Goal: Task Accomplishment & Management: Complete application form

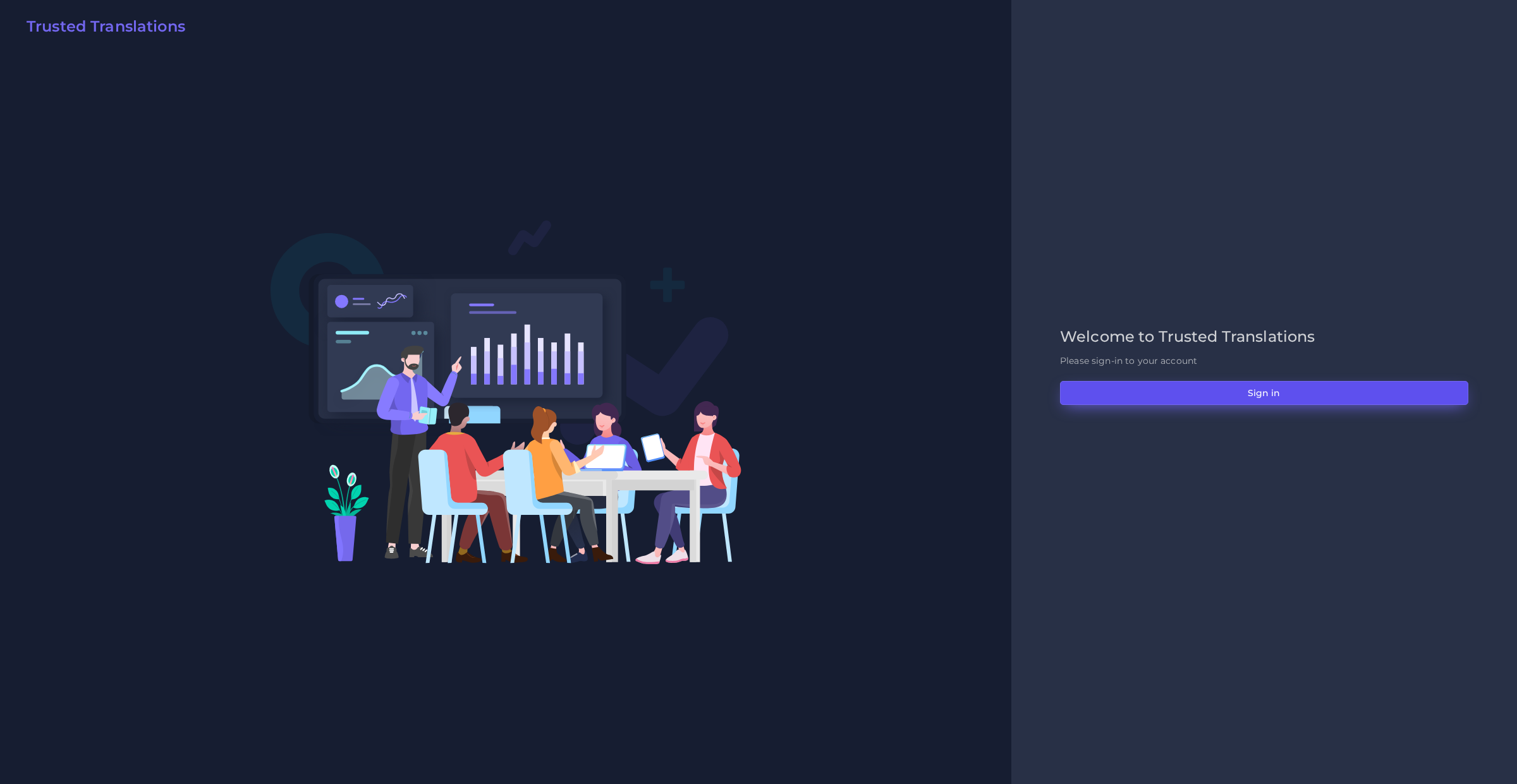
click at [1111, 397] on button "Sign in" at bounding box center [1264, 393] width 408 height 24
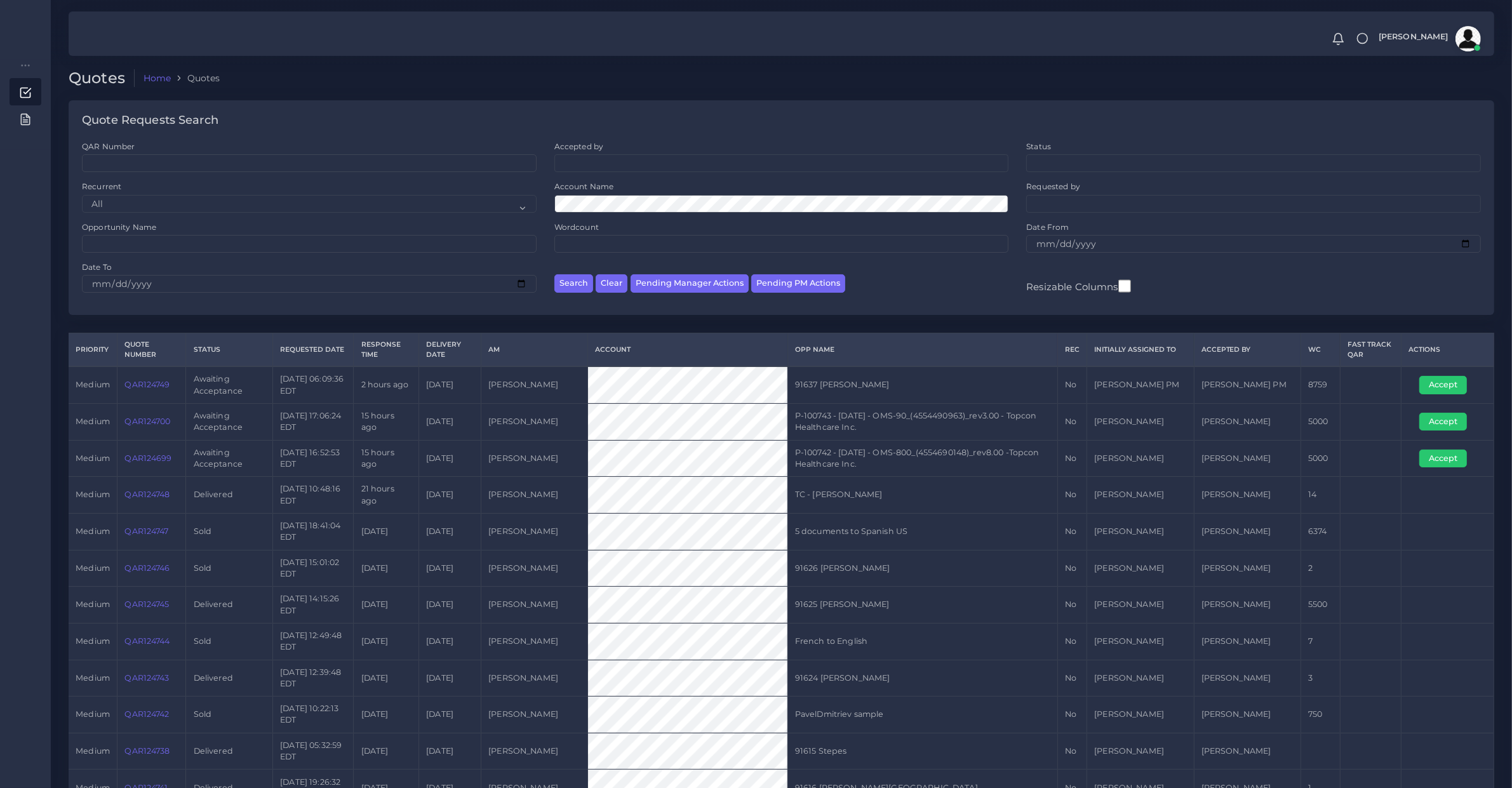
click at [140, 471] on td "QAR124699" at bounding box center [152, 459] width 69 height 37
copy link "QAR124699"
click at [141, 434] on td "QAR124700" at bounding box center [152, 422] width 69 height 37
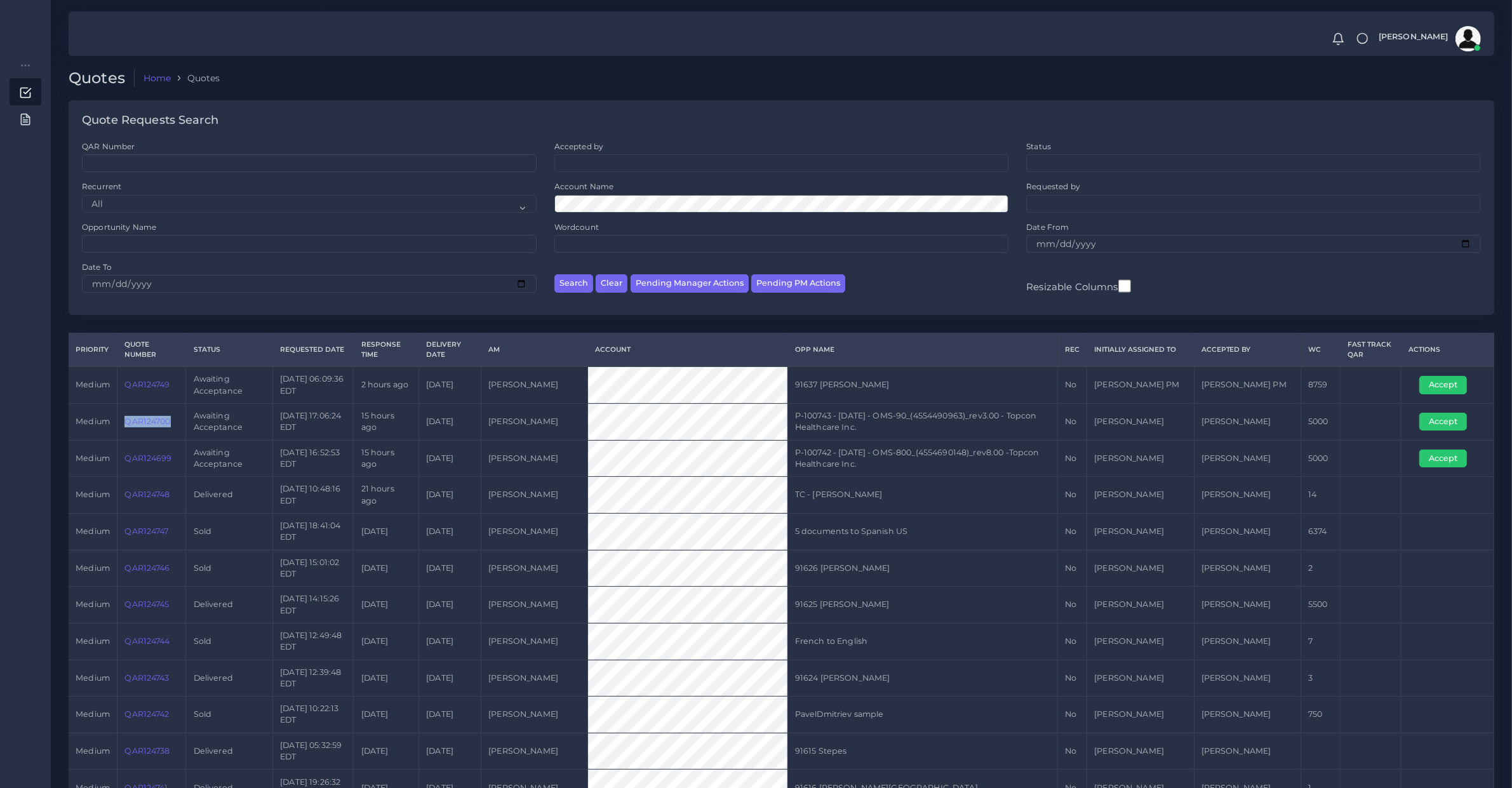
copy link "QAR124700"
click at [1425, 455] on button "Accept" at bounding box center [1442, 458] width 48 height 18
click at [1432, 423] on button "Accept" at bounding box center [1442, 422] width 48 height 18
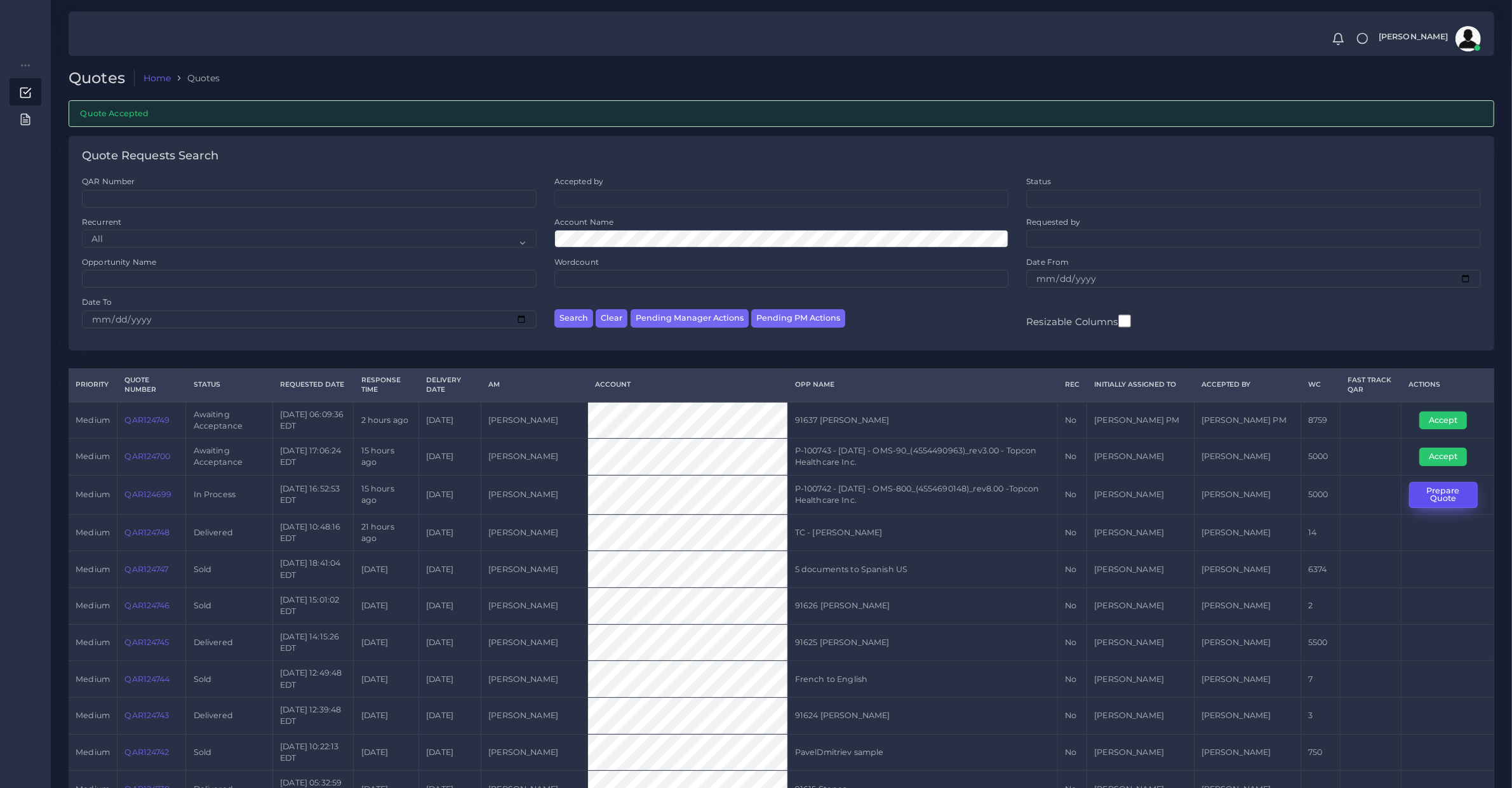
click at [1413, 493] on button "Prepare Quote" at bounding box center [1443, 495] width 69 height 26
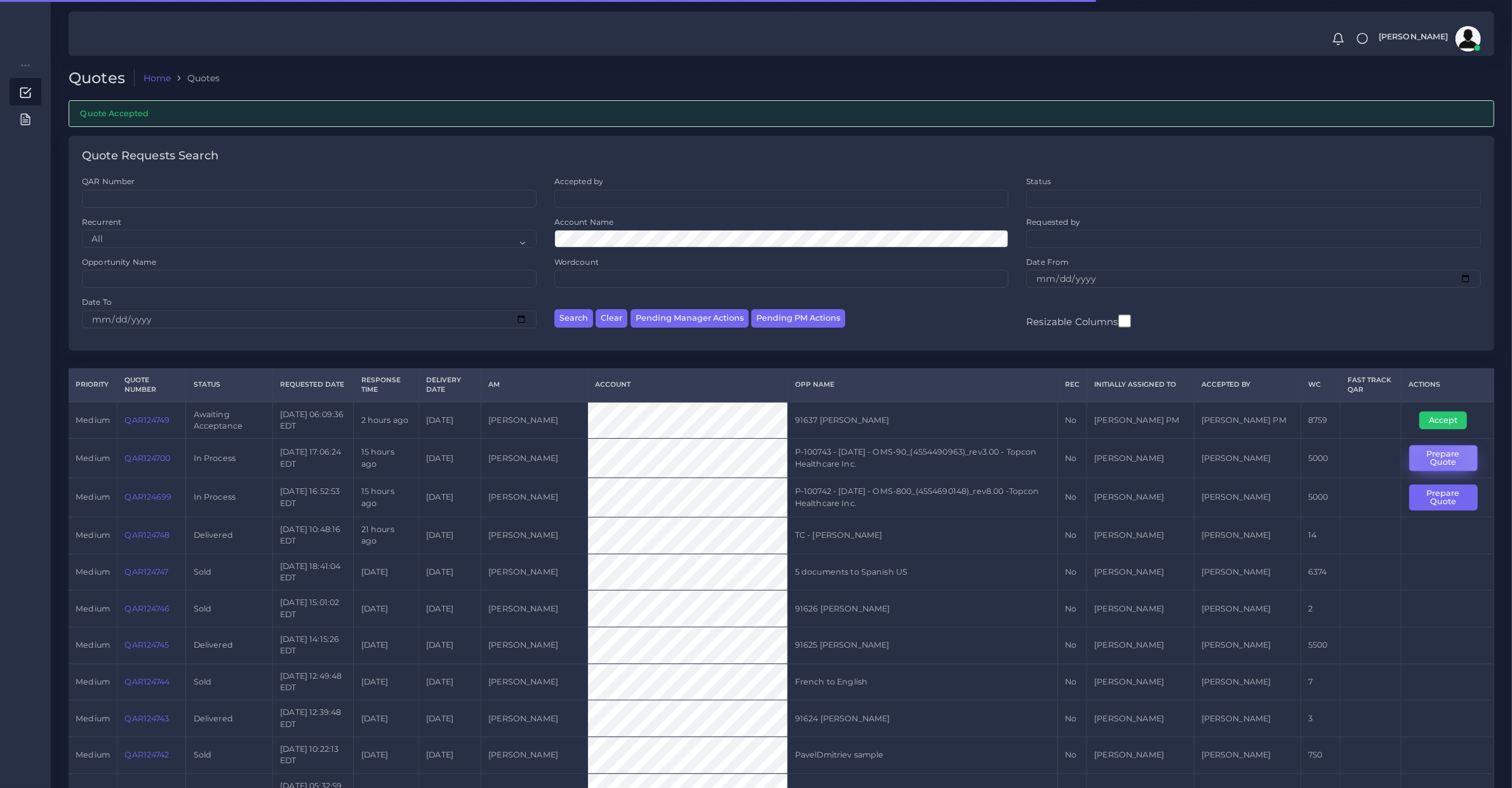
click at [1430, 466] on button "Prepare Quote" at bounding box center [1443, 458] width 69 height 26
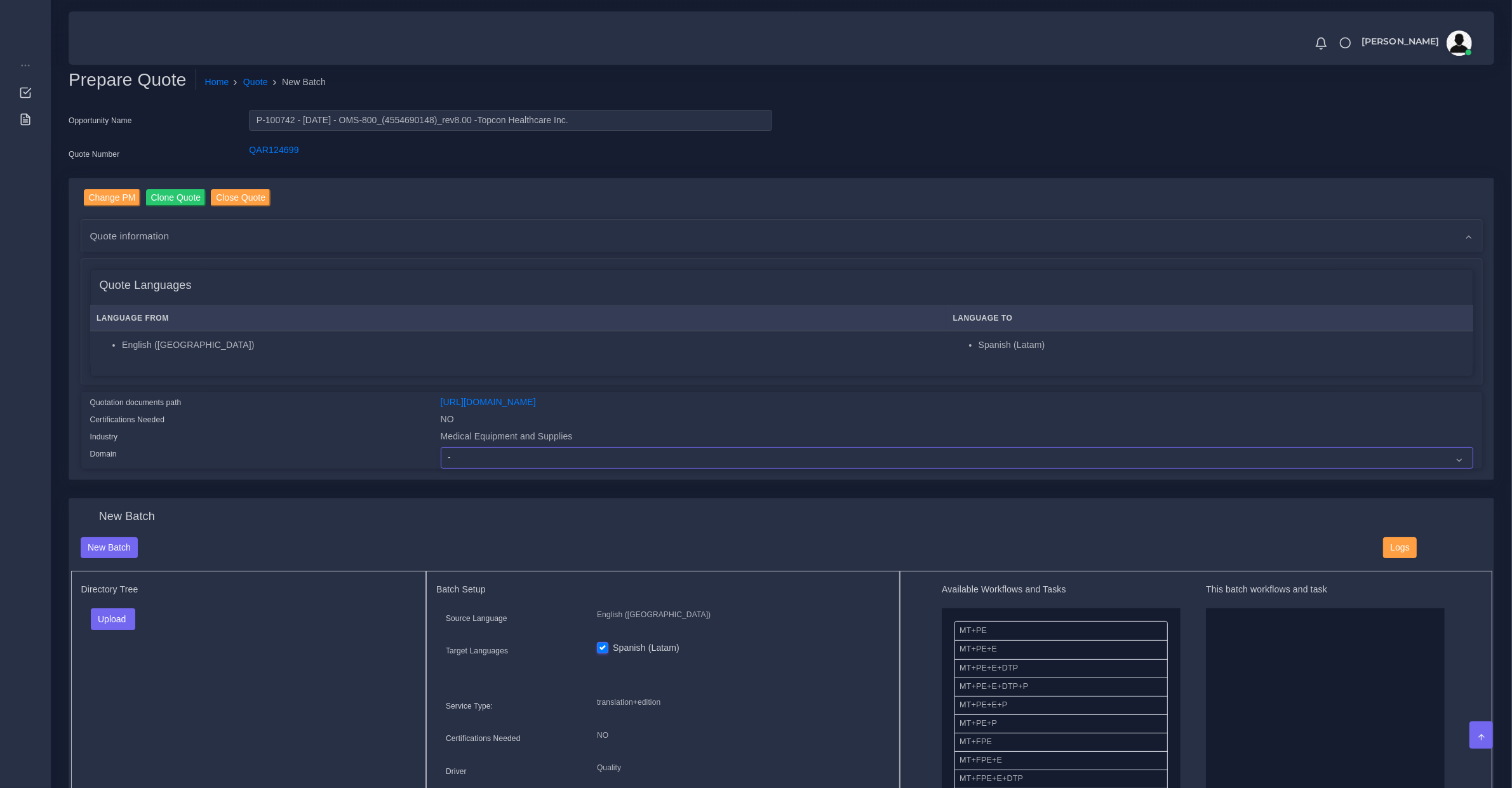
click at [486, 455] on select "- Advertising and Media Agriculture, Forestry and Fishing Architecture, Buildin…" at bounding box center [957, 458] width 1033 height 21
select select "Medical Equipment and Supplies"
click at [441, 447] on select "- Advertising and Media Agriculture, Forestry and Fishing Architecture, Buildin…" at bounding box center [957, 458] width 1033 height 21
click at [494, 403] on link "[URL][DOMAIN_NAME]" at bounding box center [488, 402] width 95 height 10
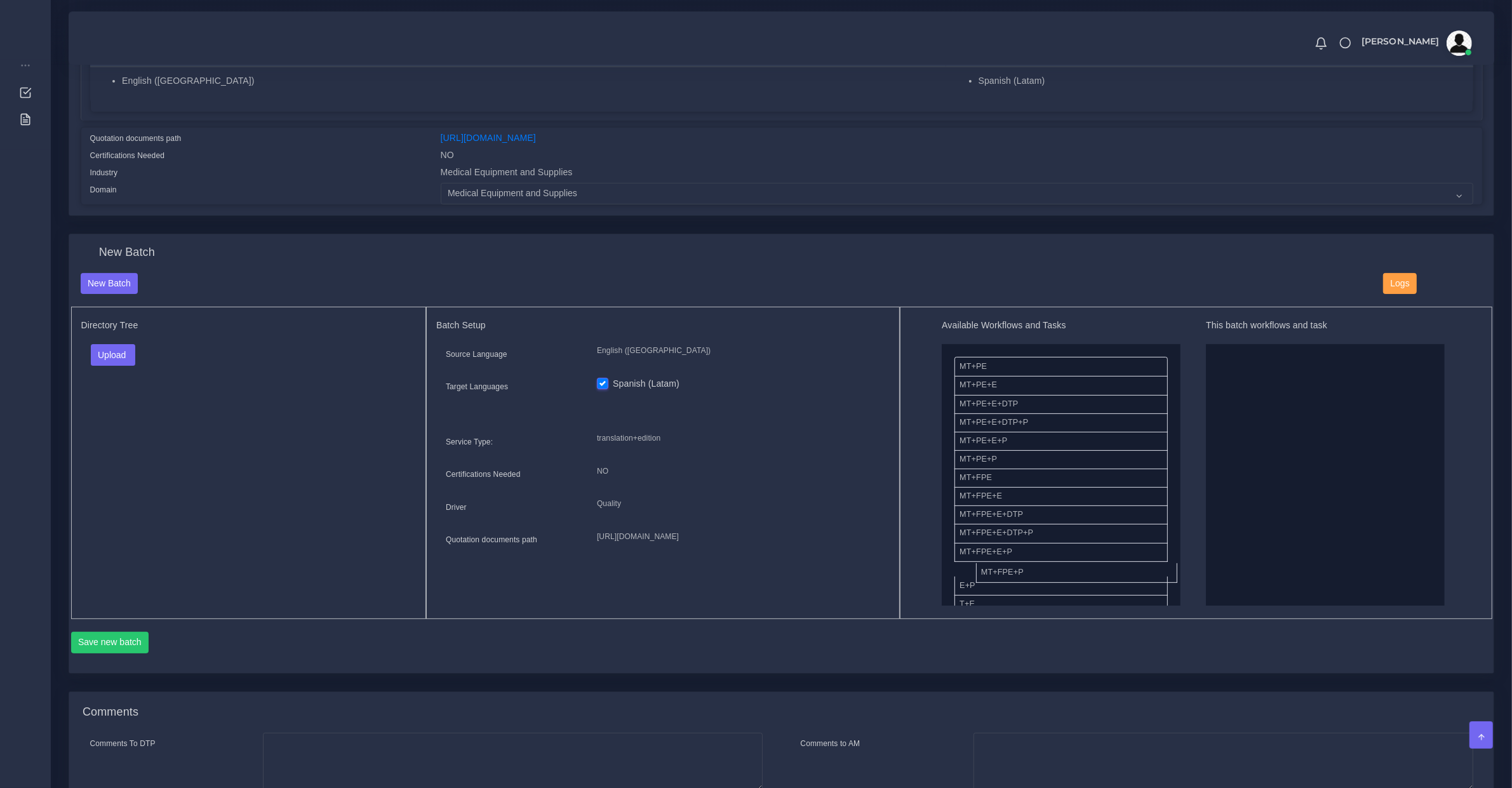
drag, startPoint x: 1002, startPoint y: 571, endPoint x: 1293, endPoint y: 509, distance: 297.5
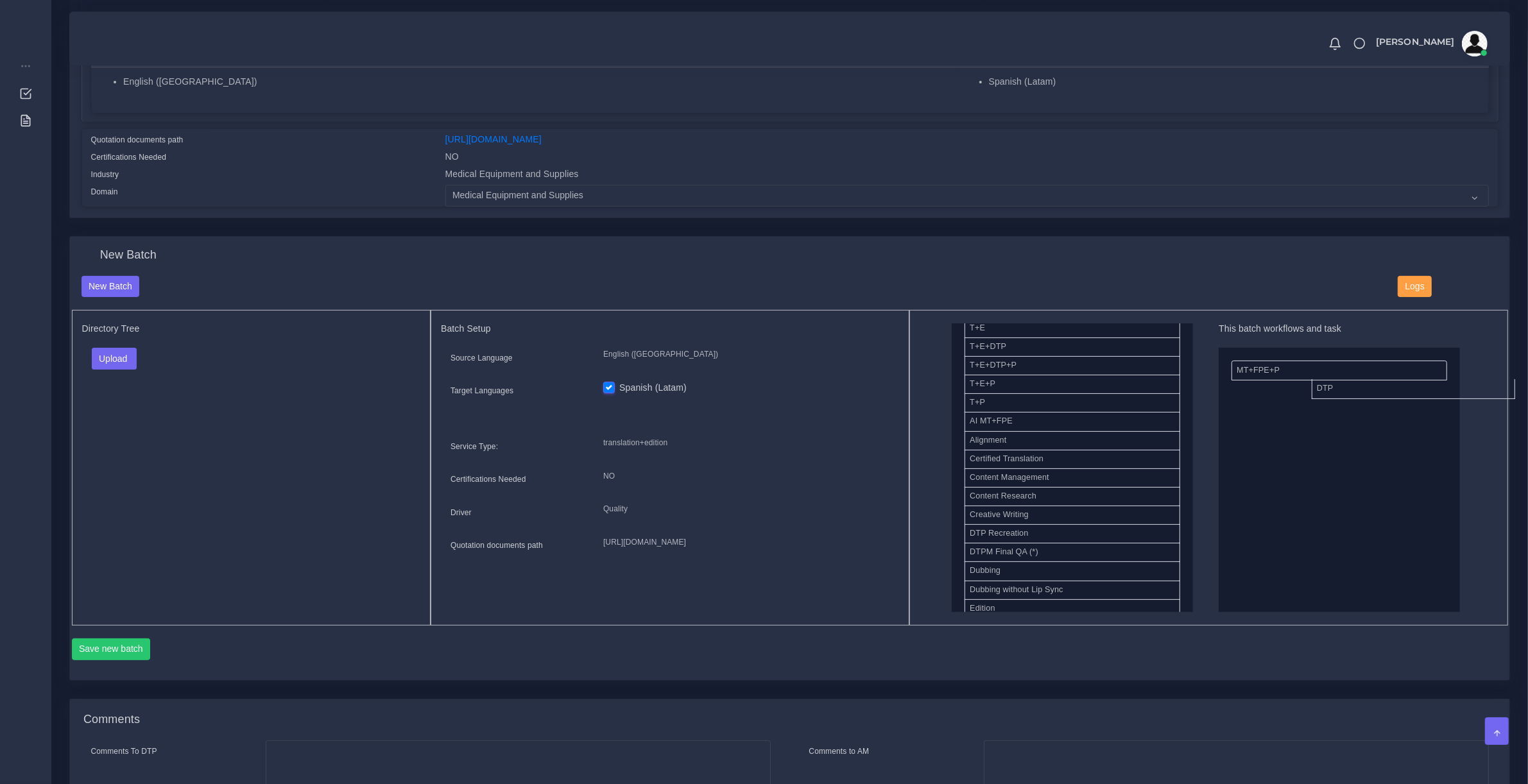
drag, startPoint x: 1013, startPoint y: 539, endPoint x: 1297, endPoint y: 428, distance: 304.9
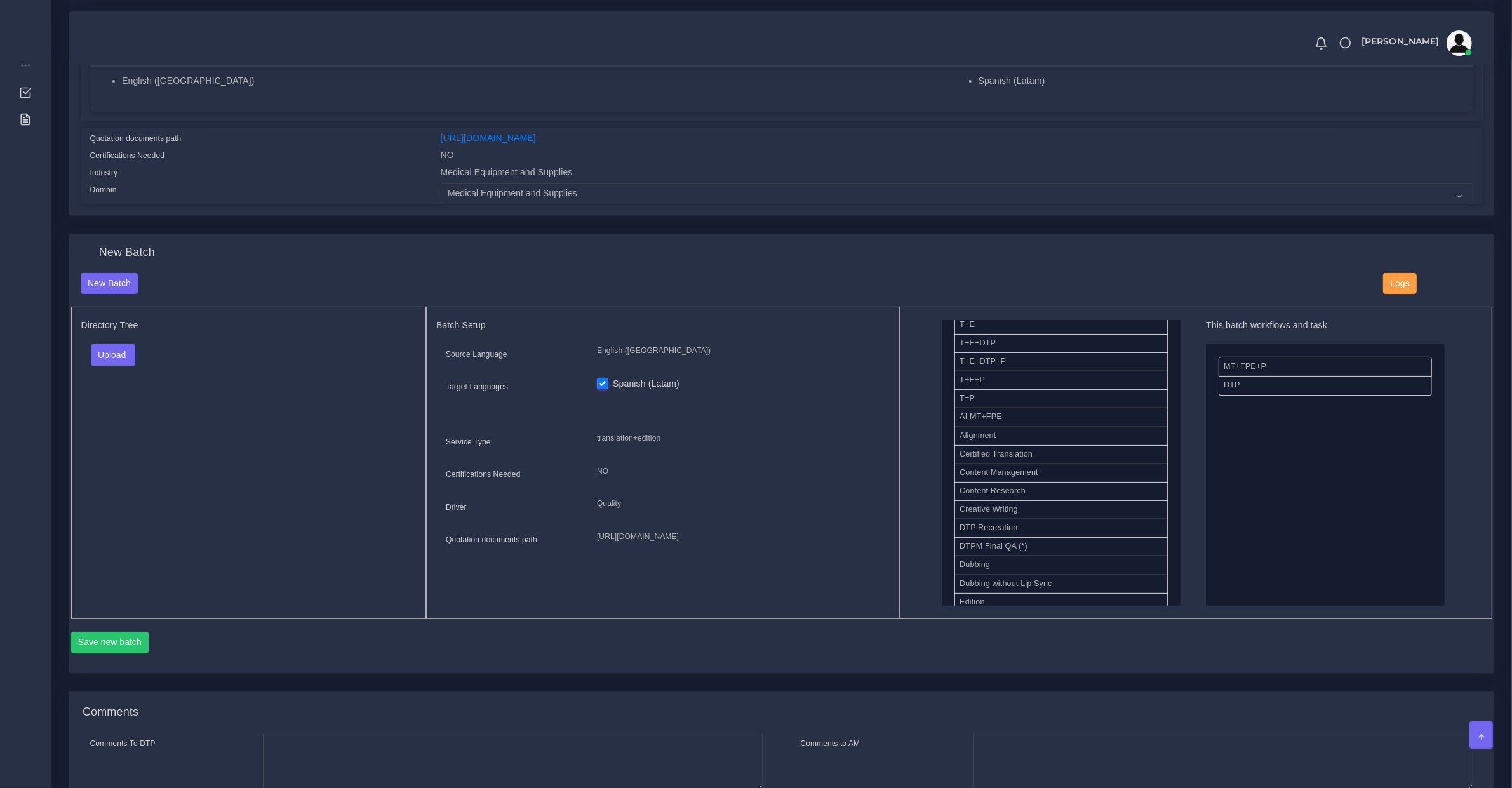
scroll to position [0, 0]
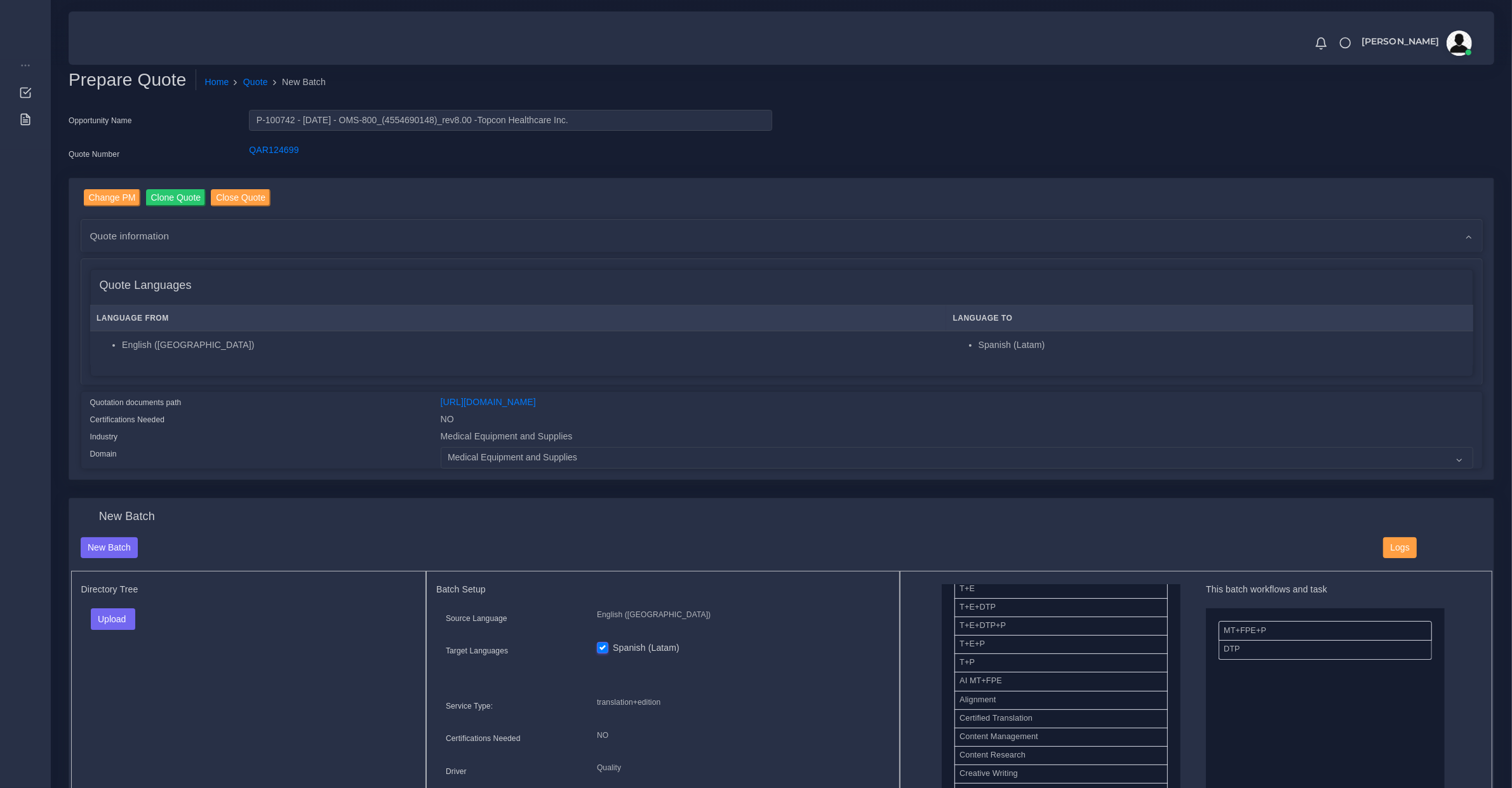
click at [142, 233] on span "Quote information" at bounding box center [130, 236] width 80 height 15
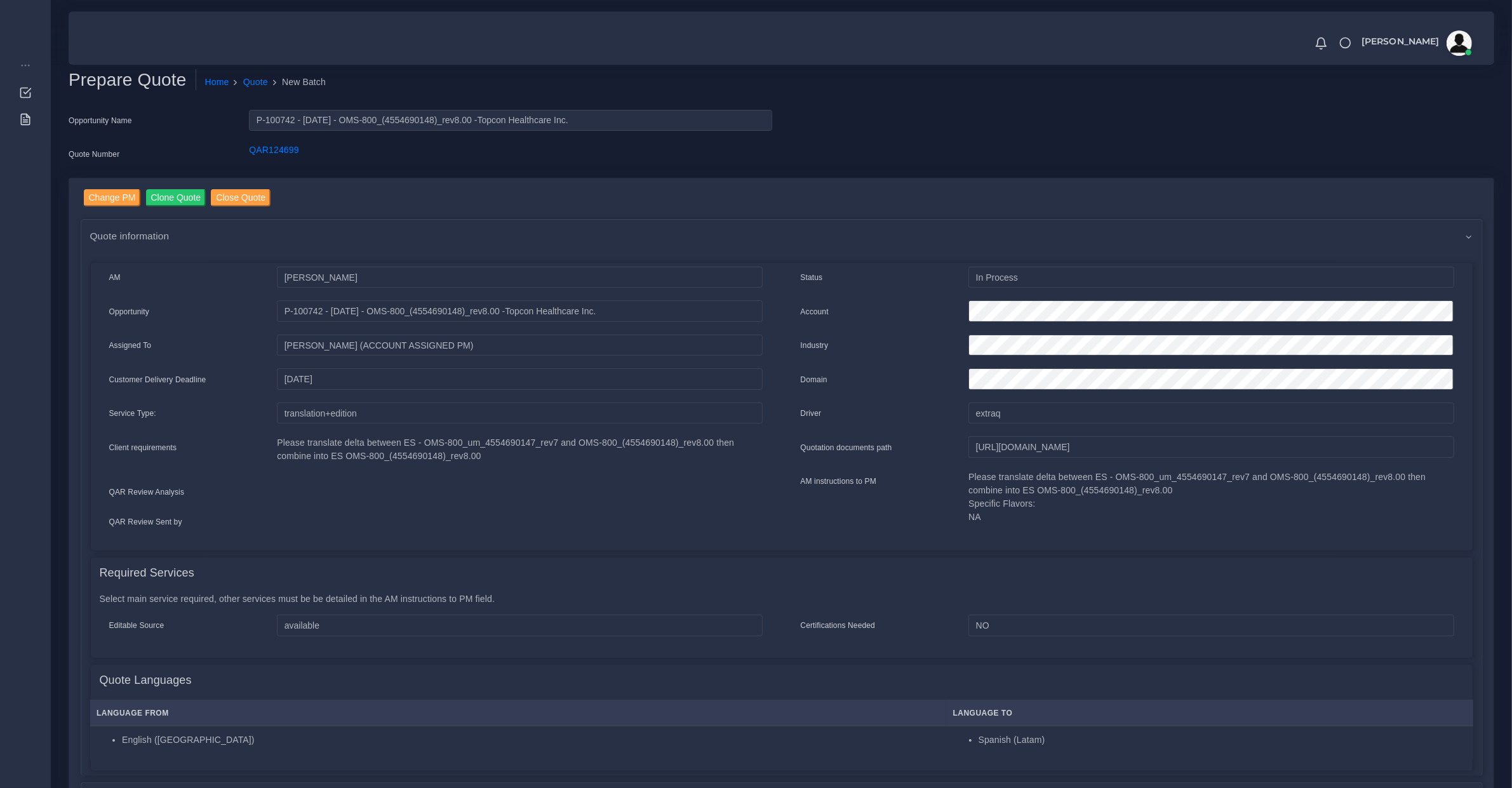
click at [449, 516] on div at bounding box center [520, 524] width 504 height 17
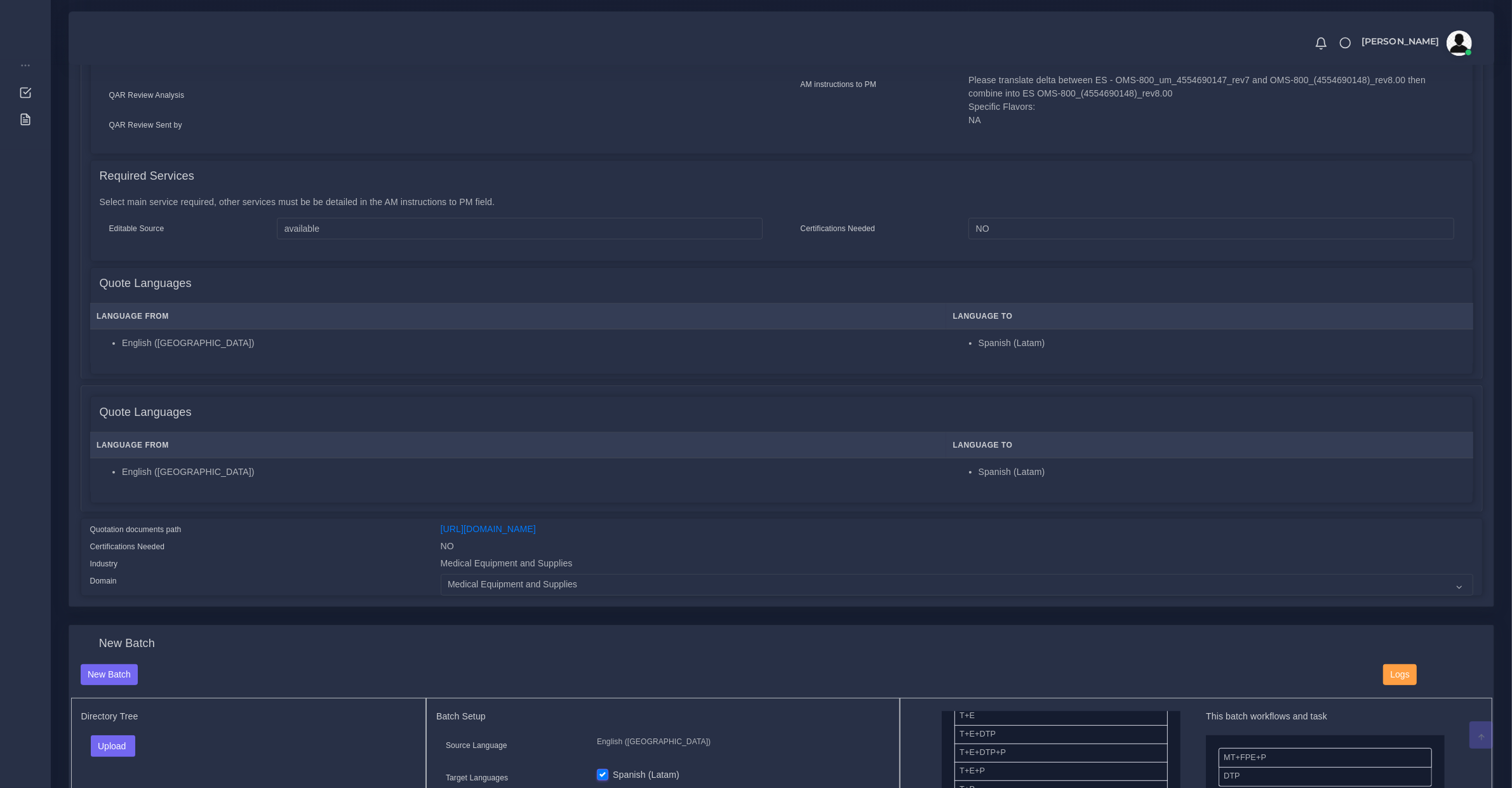
scroll to position [661, 0]
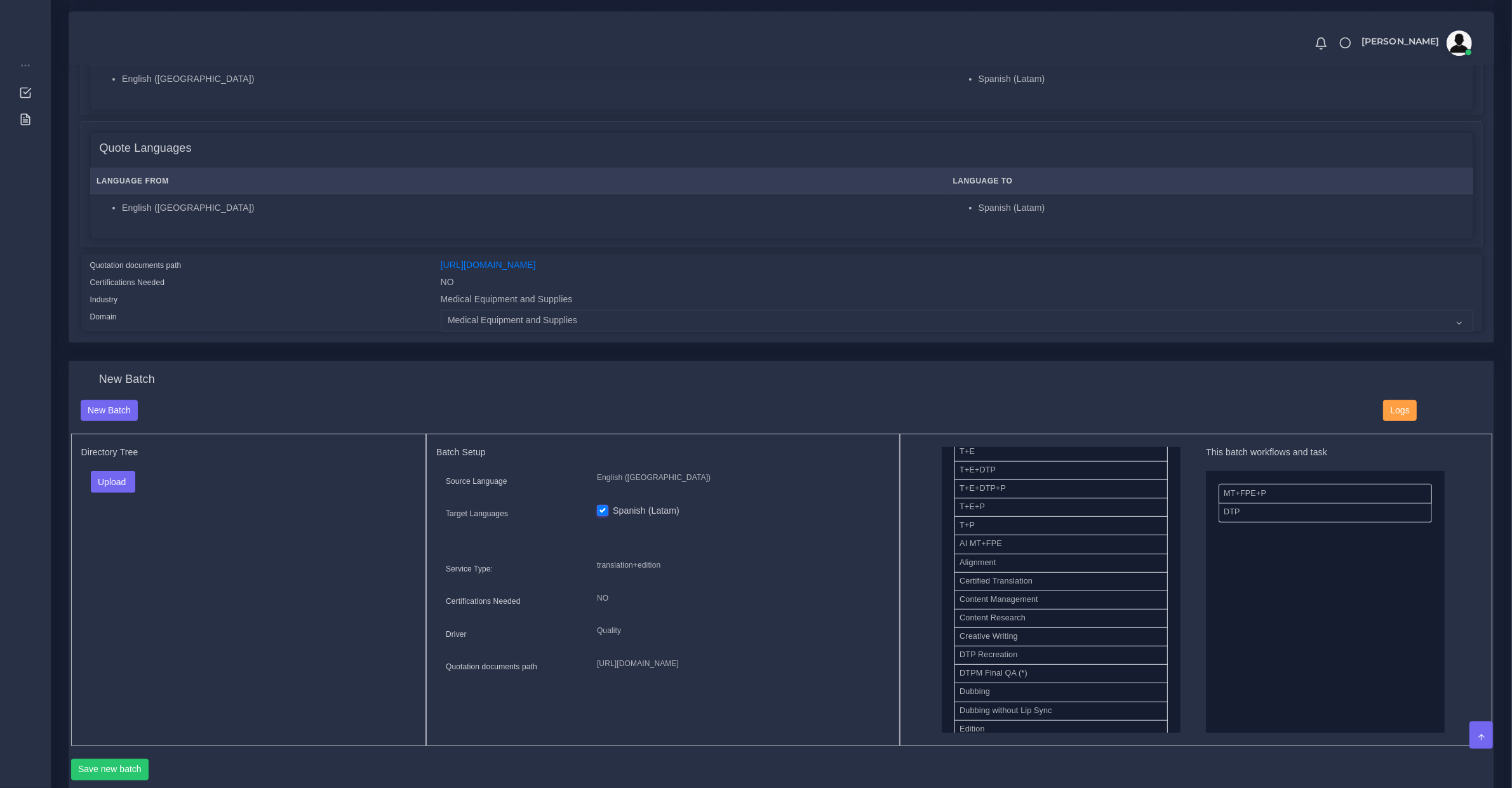
click at [132, 464] on div "Directory Tree Upload Folder Files un/check all" at bounding box center [248, 590] width 356 height 312
drag, startPoint x: 128, startPoint y: 467, endPoint x: 128, endPoint y: 474, distance: 7.0
click at [128, 469] on div "Directory Tree Upload Folder Files un/check all" at bounding box center [248, 590] width 356 height 312
click at [128, 475] on button "Upload" at bounding box center [114, 482] width 45 height 21
click at [126, 528] on label "Files" at bounding box center [135, 530] width 87 height 16
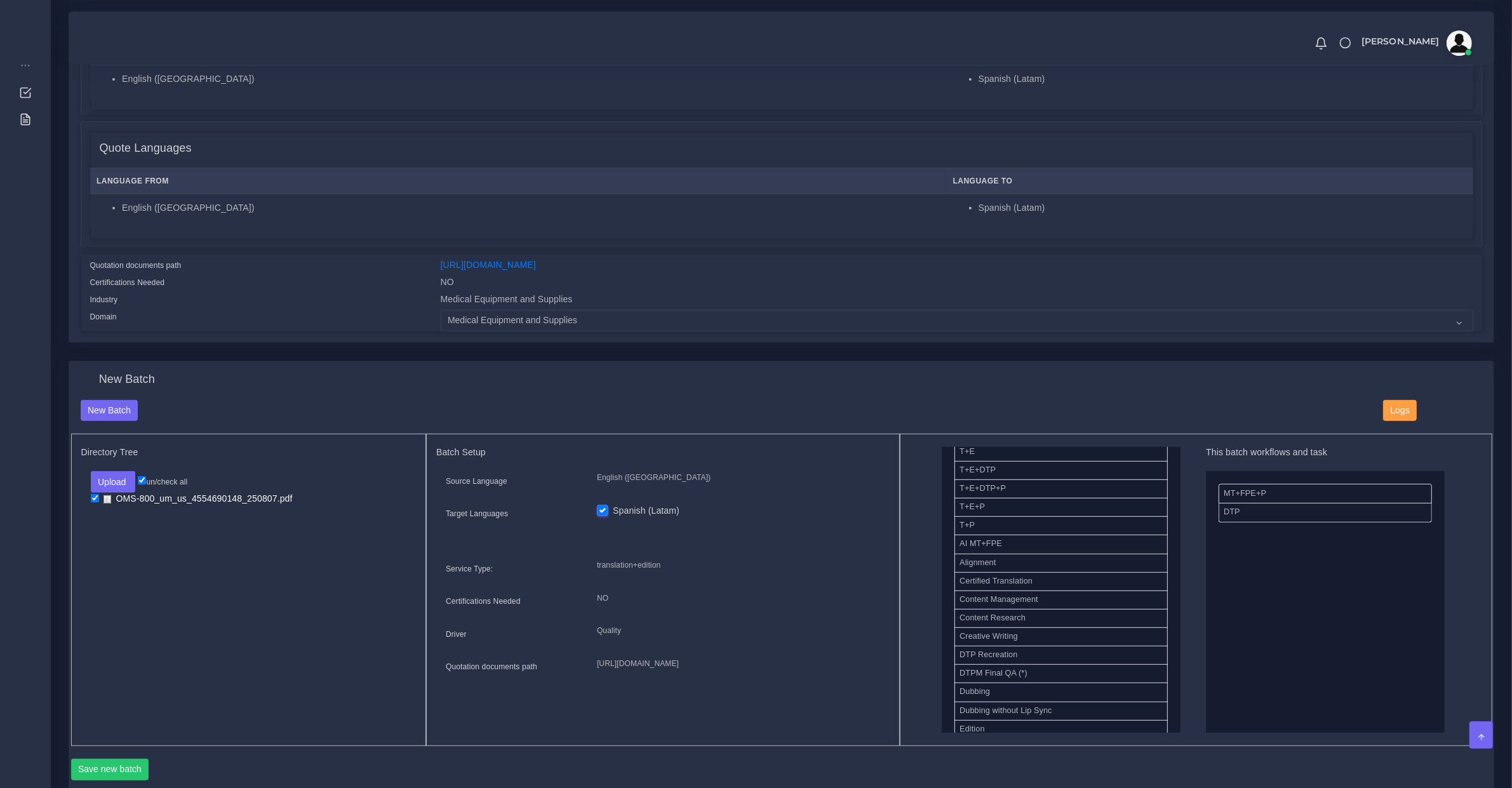
scroll to position [926, 0]
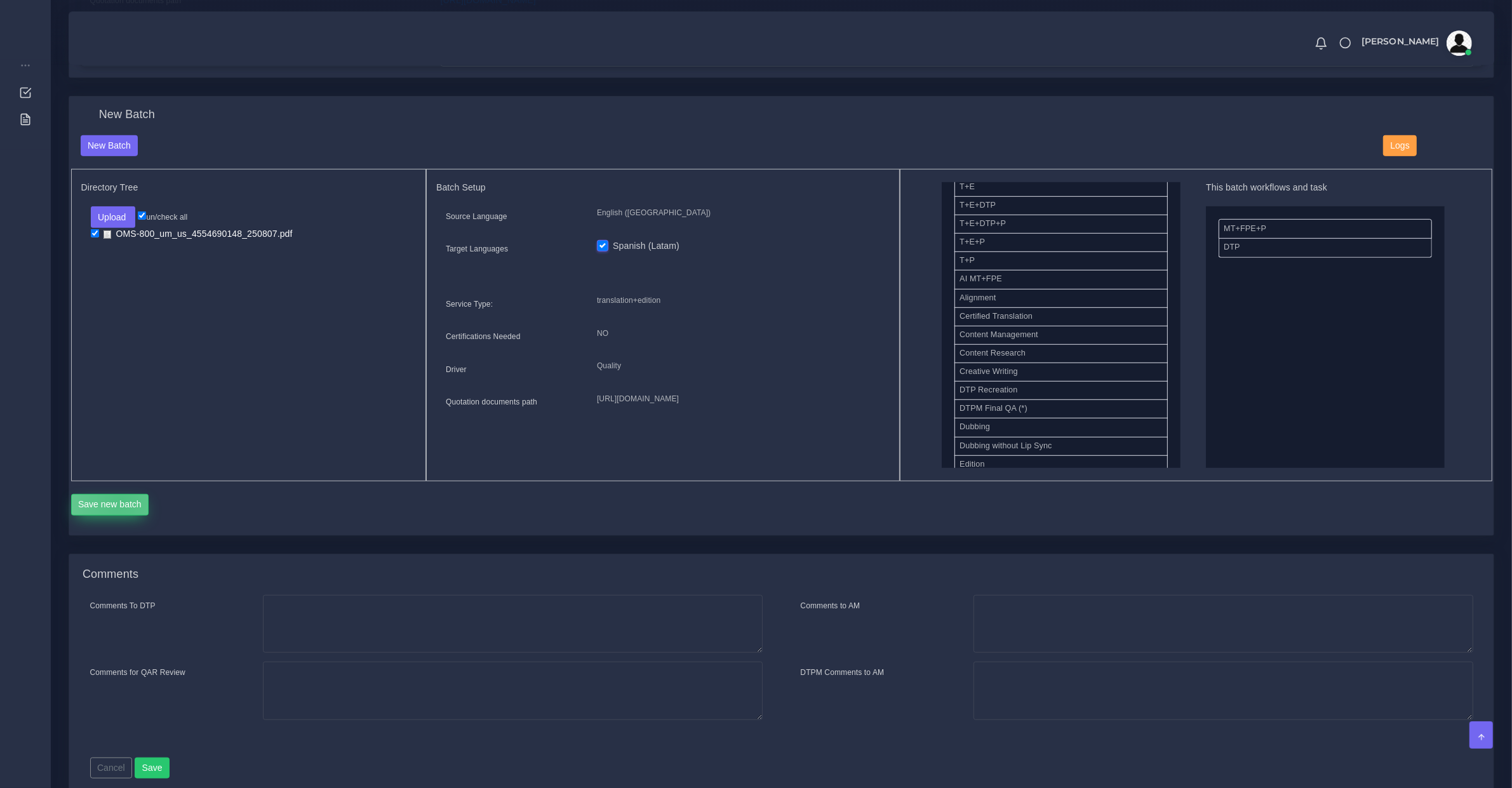
click at [121, 497] on button "Save new batch" at bounding box center [110, 505] width 78 height 21
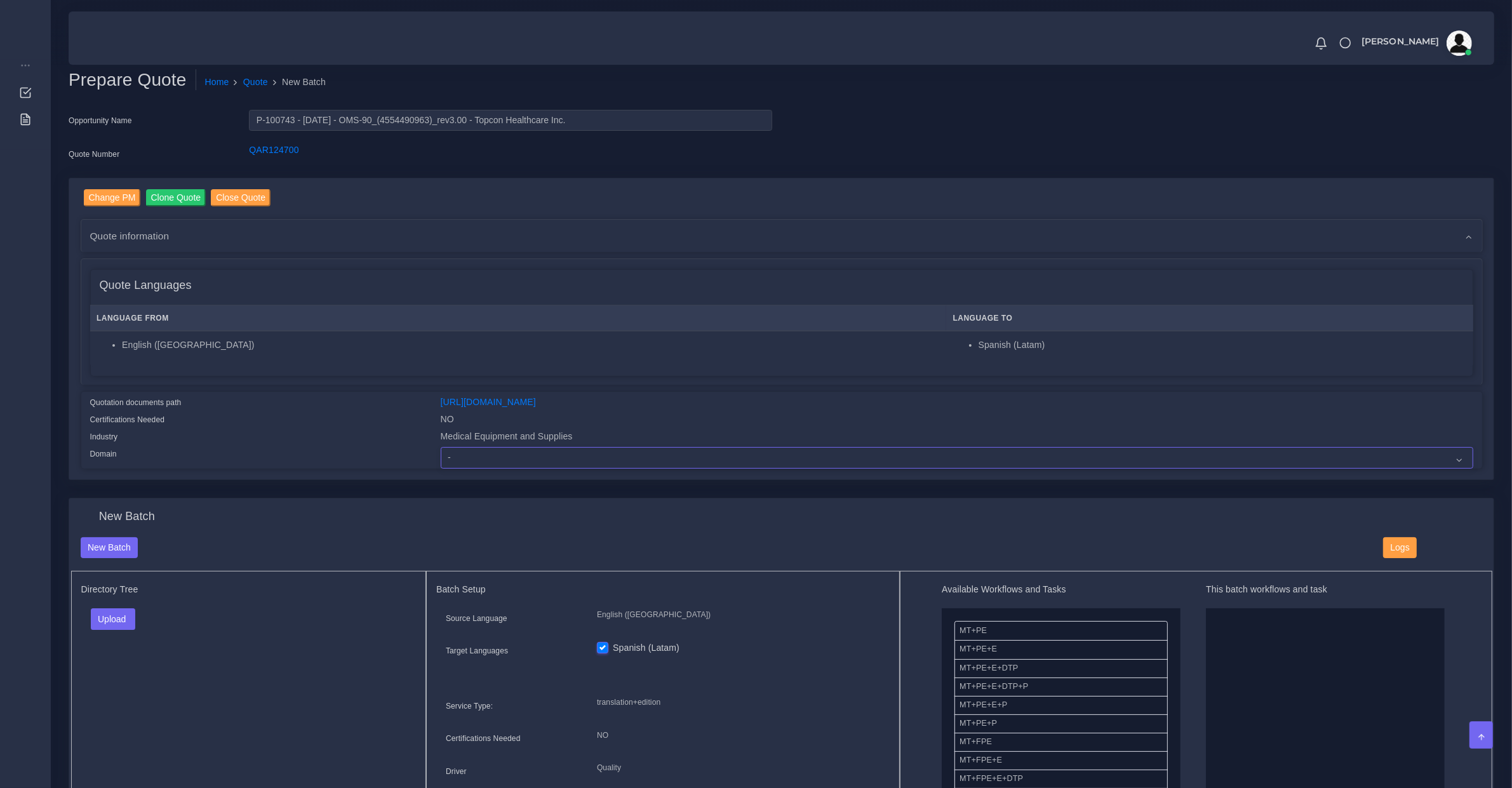
click at [462, 451] on select "- Advertising and Media Agriculture, Forestry and Fishing Architecture, Buildin…" at bounding box center [957, 458] width 1033 height 21
select select "Medical Equipment and Supplies"
click at [441, 447] on select "- Advertising and Media Agriculture, Forestry and Fishing Architecture, Buildin…" at bounding box center [957, 458] width 1033 height 21
click at [480, 404] on link "https://workdrive.zoho.com/fgoh3e43b1a1fe2124b65bedd7c3c51a0e040/teams/fgoh3e43…" at bounding box center [488, 402] width 95 height 10
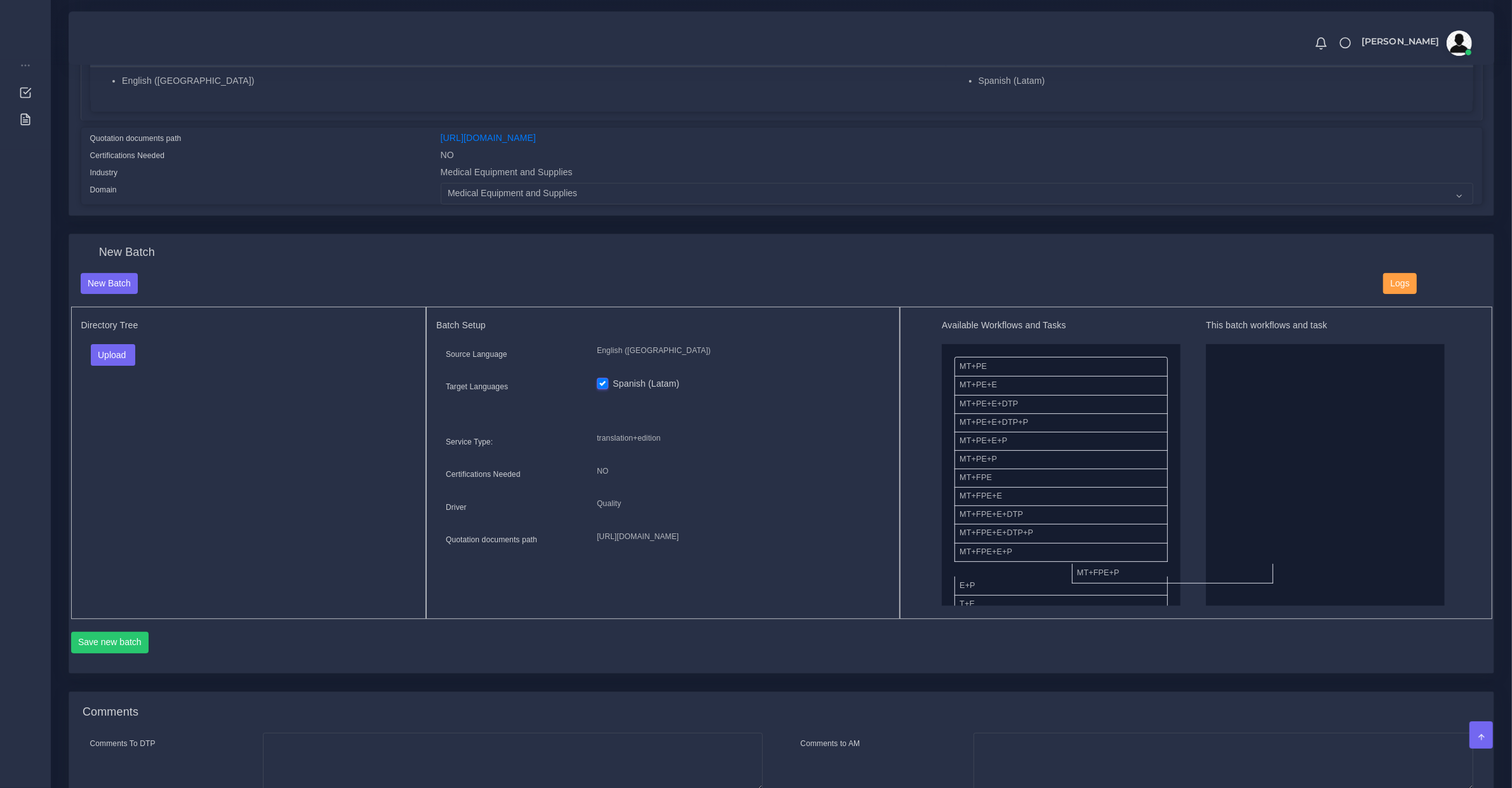
drag, startPoint x: 1030, startPoint y: 570, endPoint x: 1326, endPoint y: 478, distance: 310.0
drag, startPoint x: 978, startPoint y: 399, endPoint x: 1242, endPoint y: 407, distance: 264.1
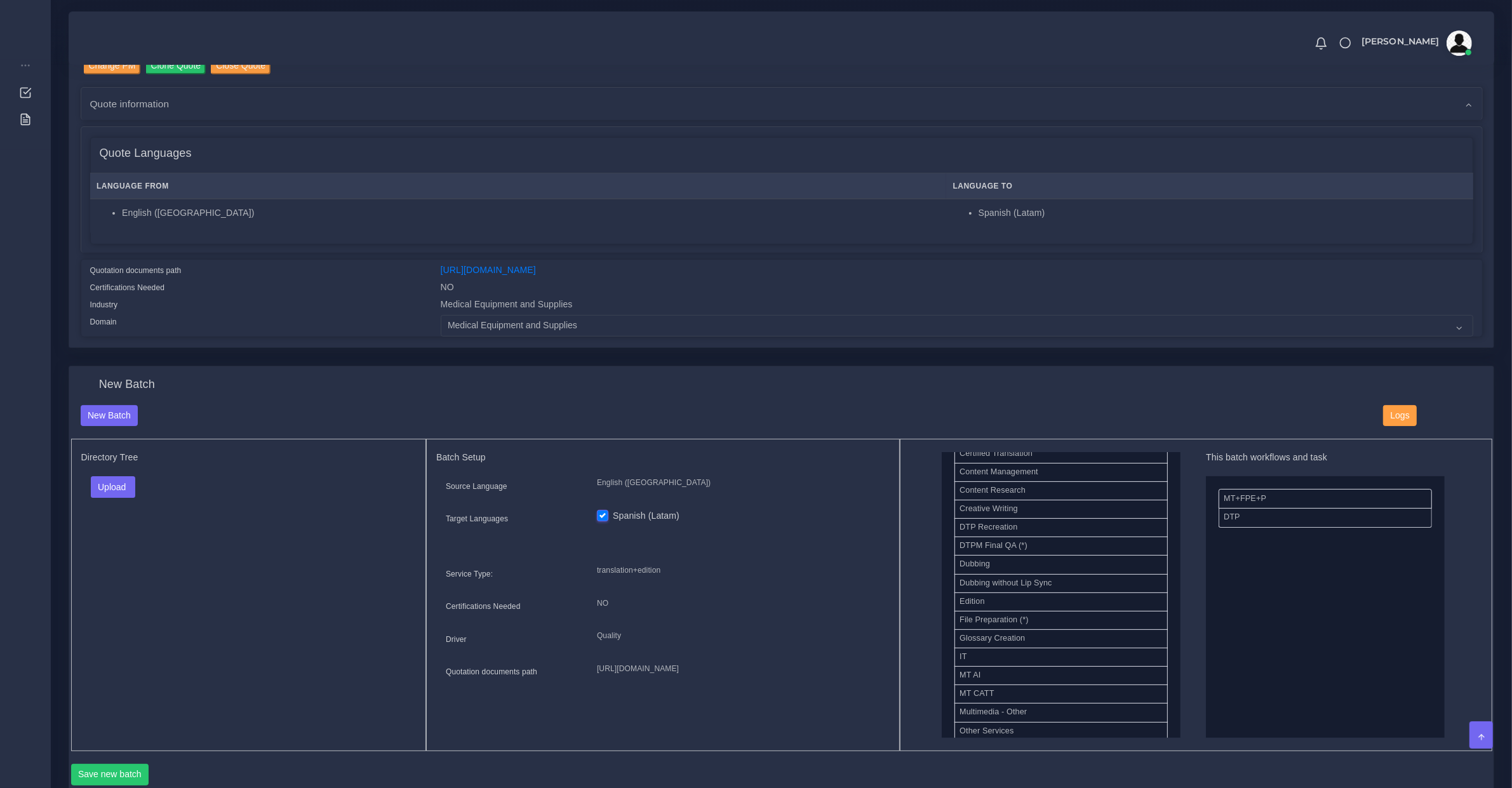
scroll to position [0, 0]
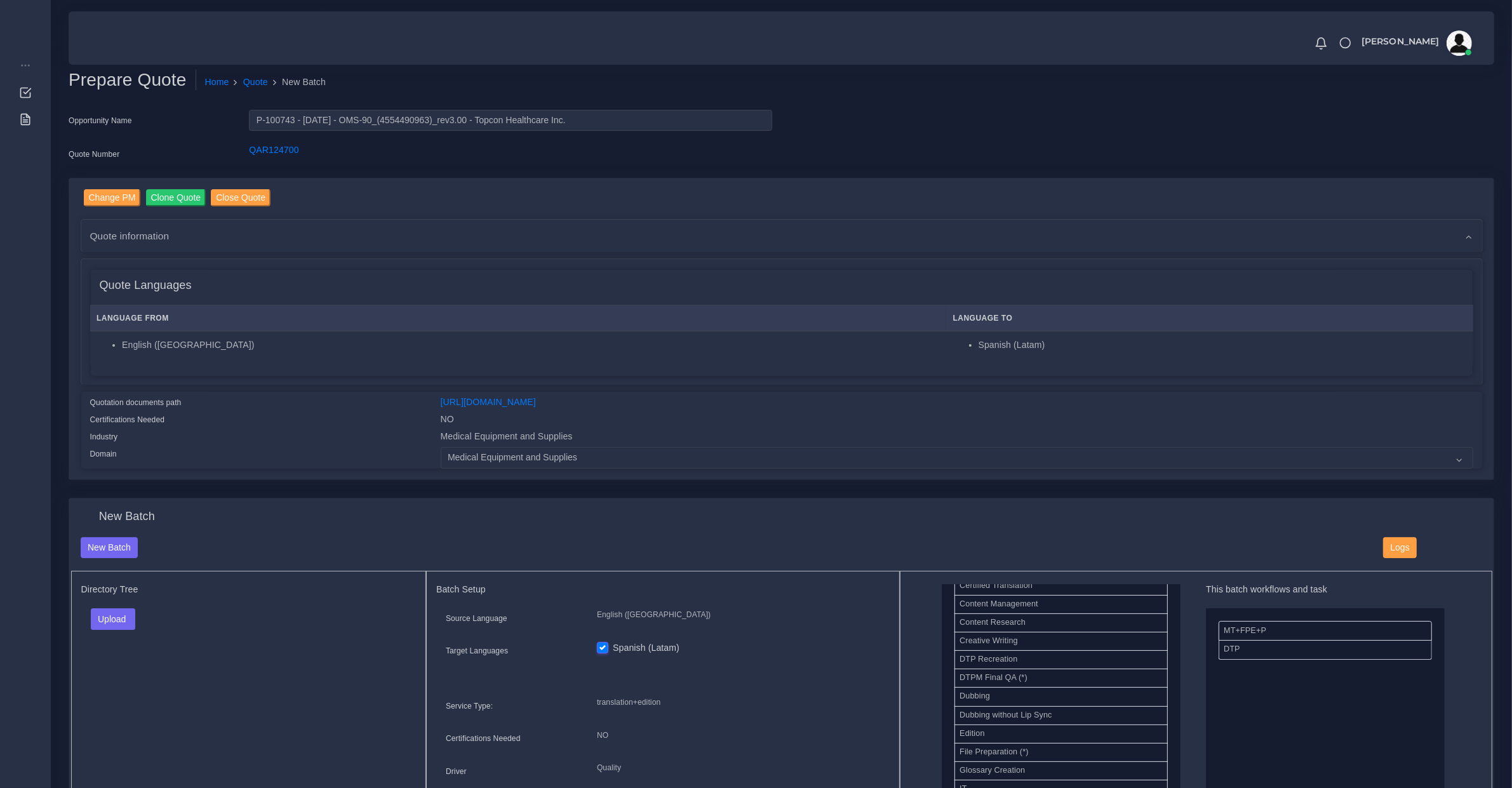
click at [159, 239] on span "Quote information" at bounding box center [130, 236] width 80 height 15
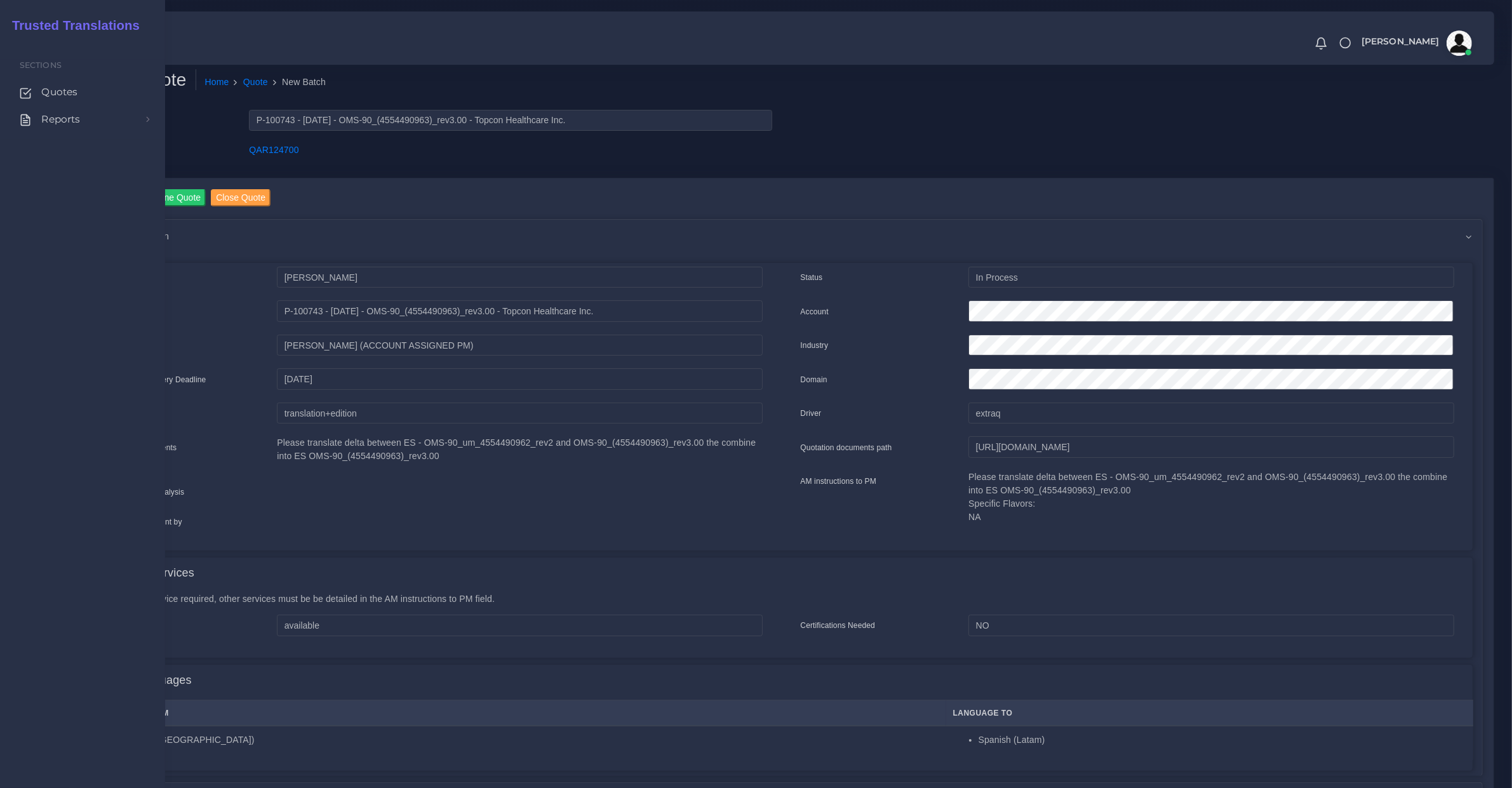
click at [11, 419] on div "Sections Quotes Reports Sales Campaigns Keywords excel processor" at bounding box center [82, 413] width 165 height 749
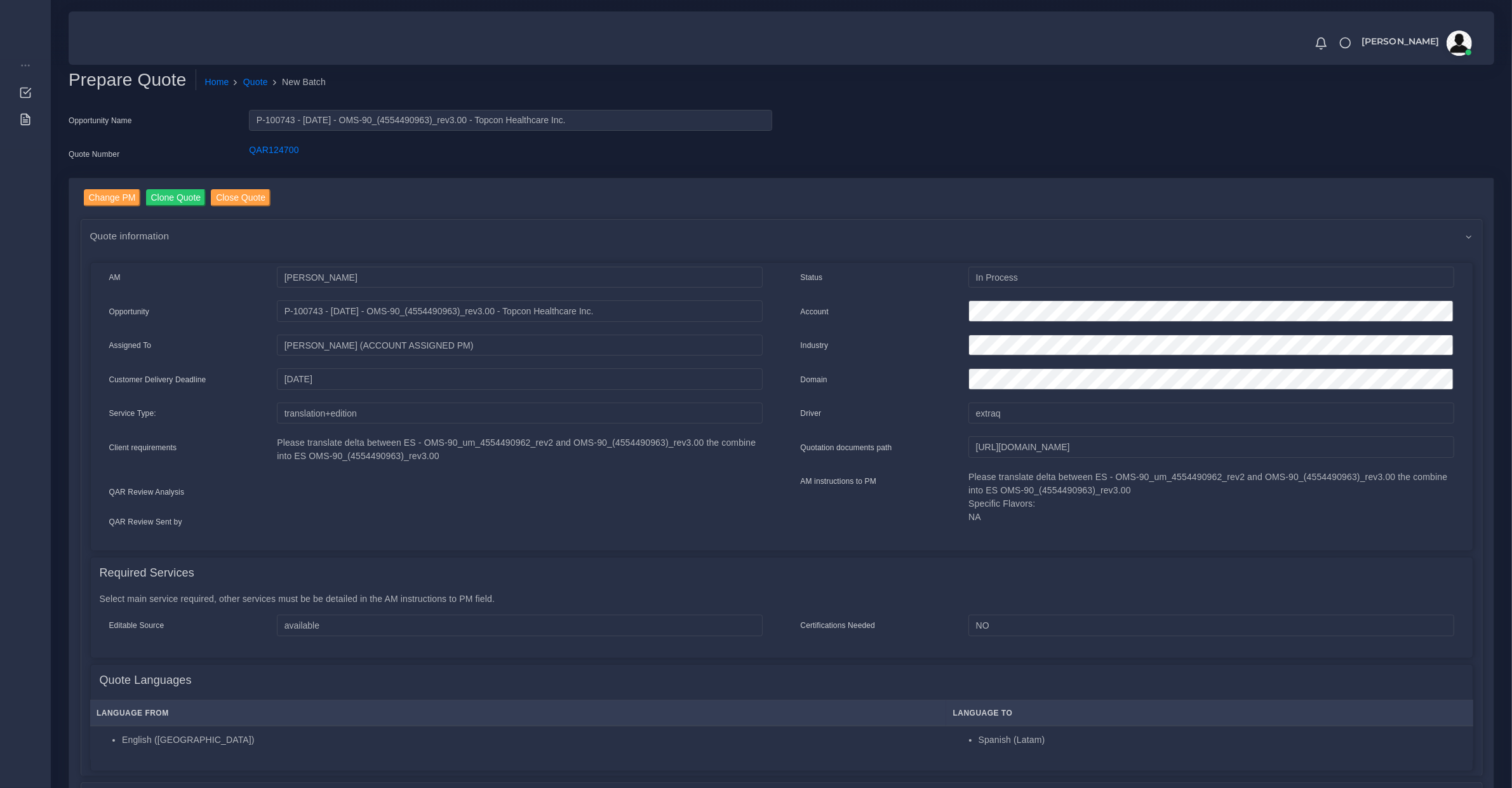
scroll to position [661, 0]
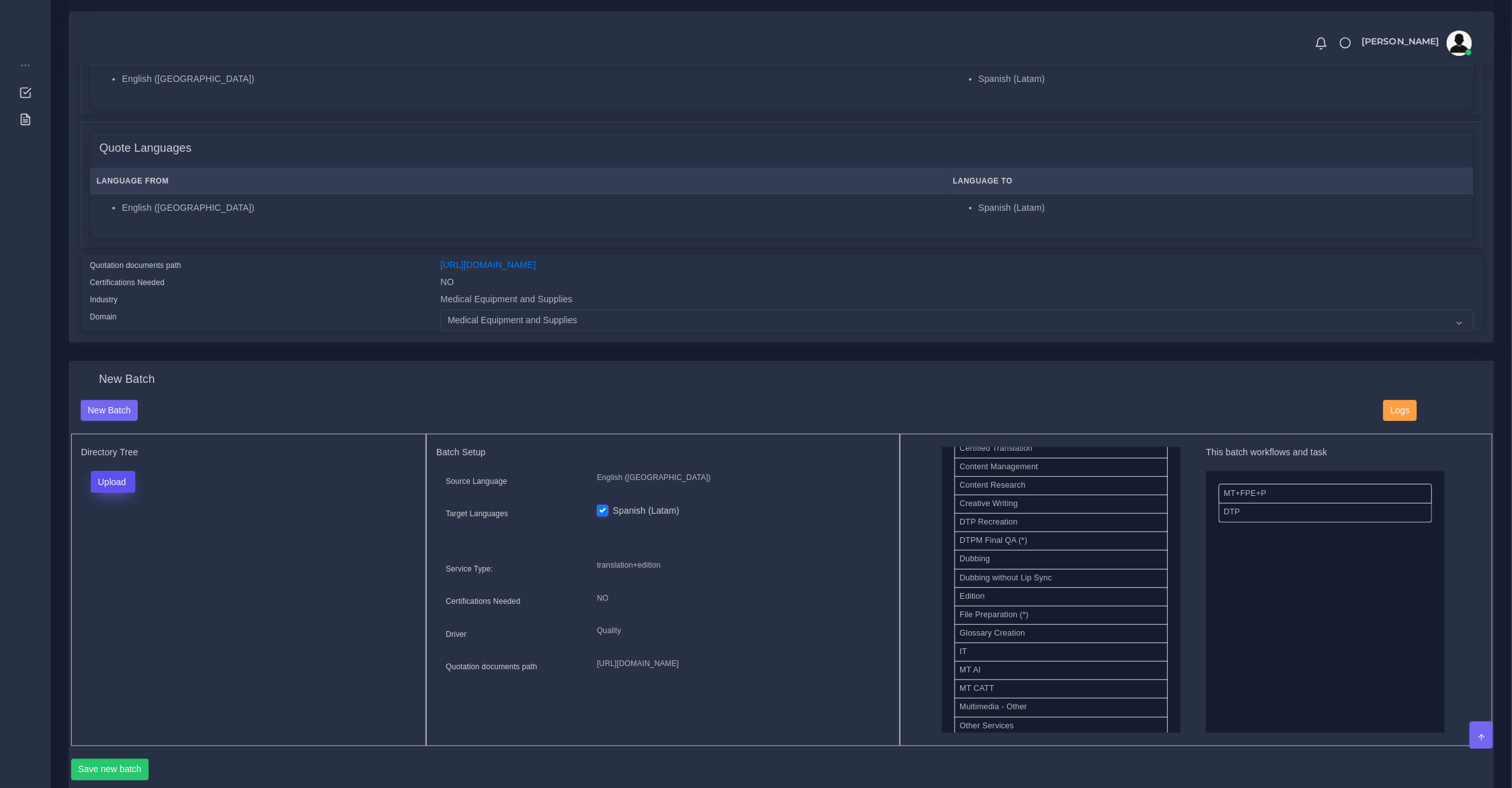
click at [124, 473] on button "Upload" at bounding box center [114, 482] width 45 height 21
click at [131, 522] on label "Files" at bounding box center [135, 530] width 87 height 16
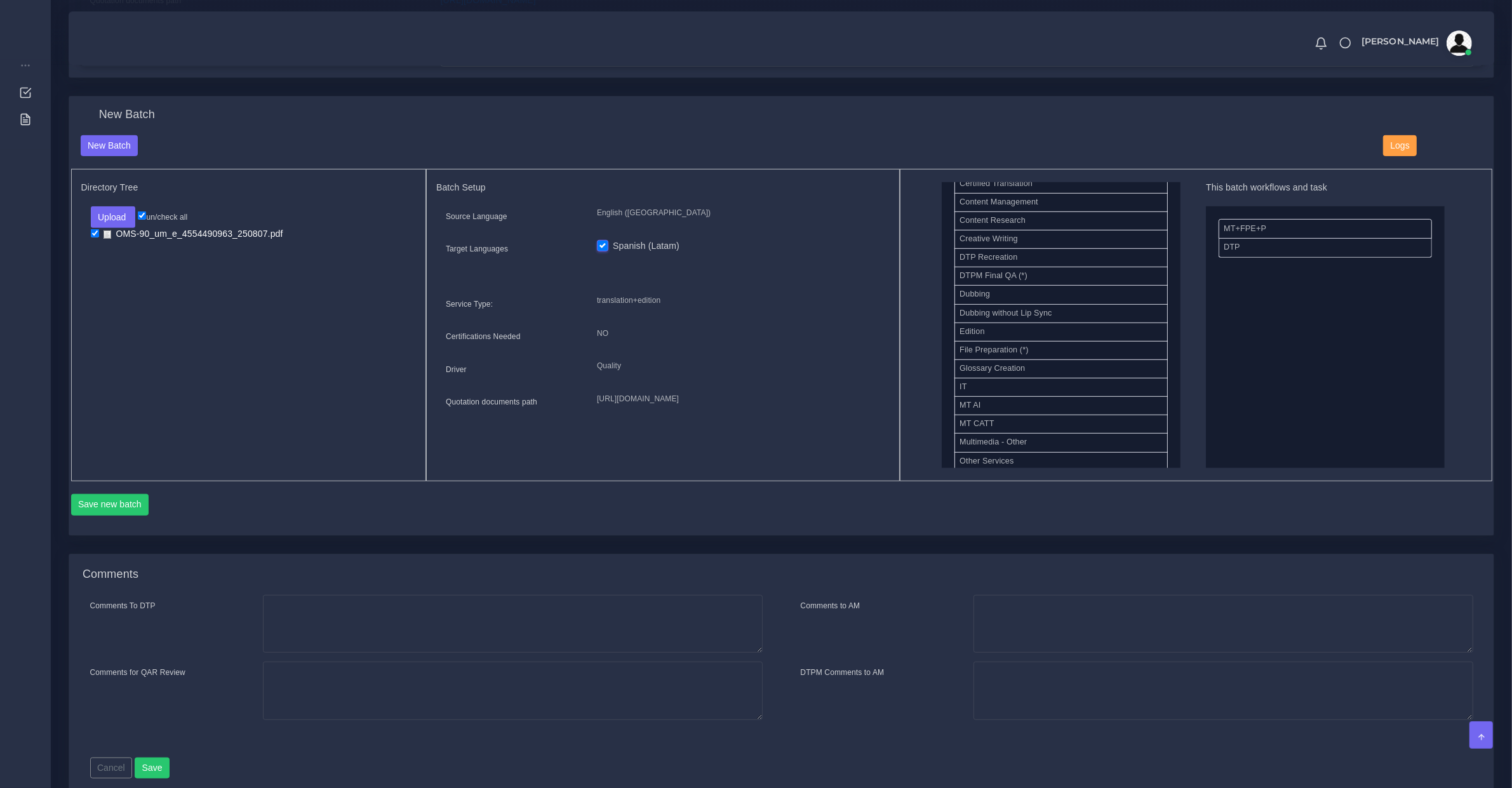
scroll to position [975, 0]
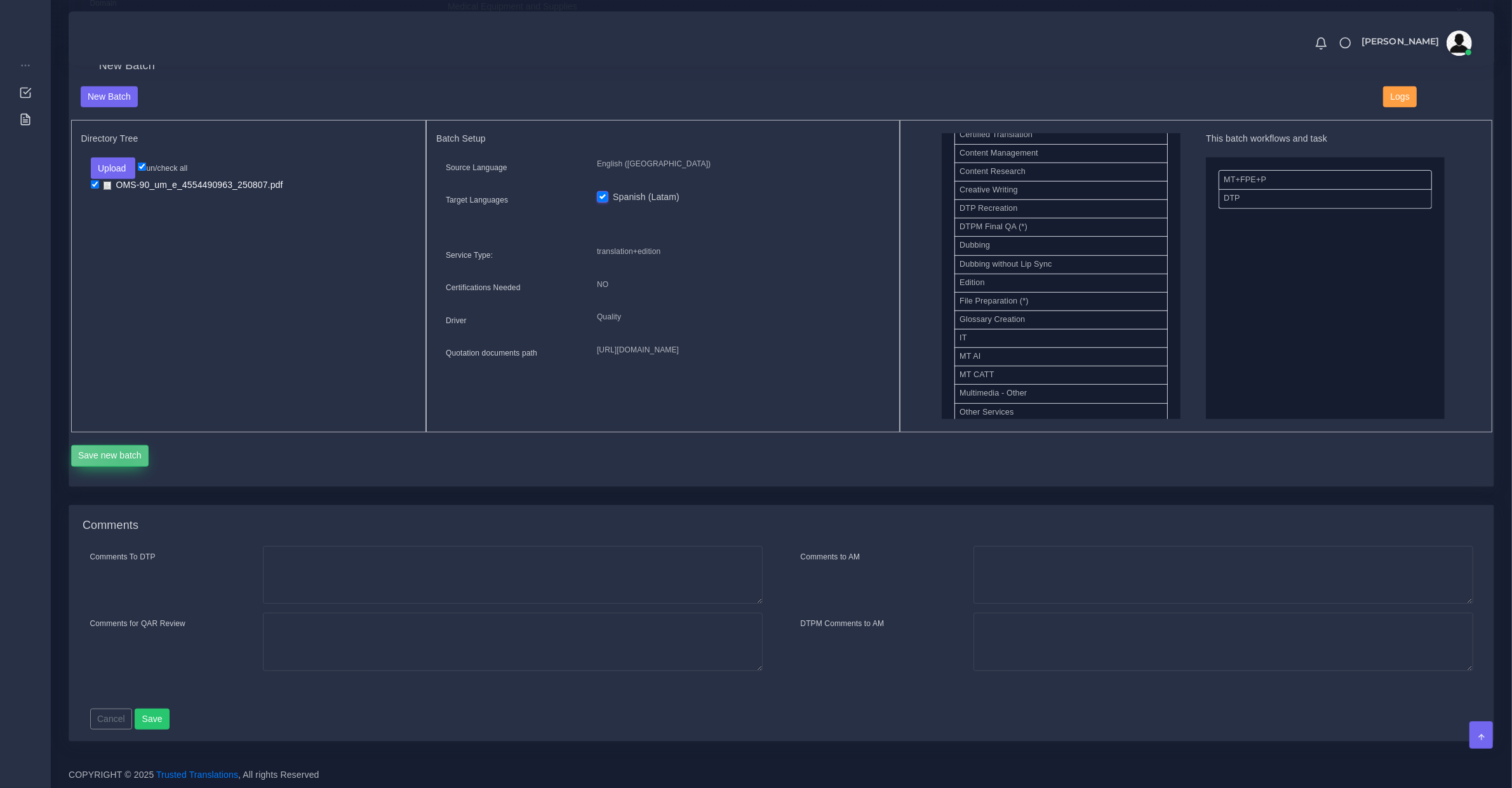
click at [124, 457] on button "Save new batch" at bounding box center [110, 456] width 78 height 21
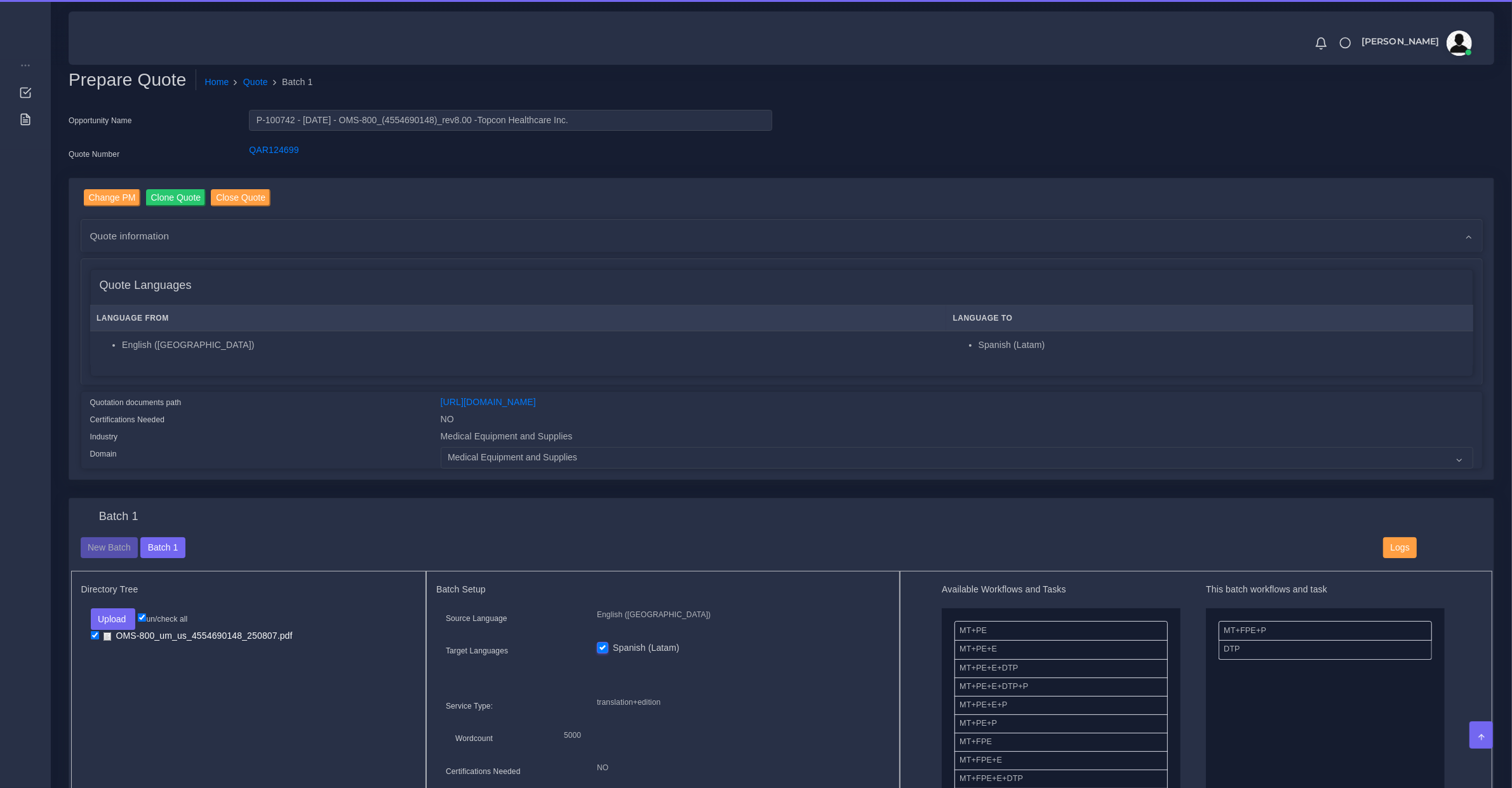
scroll to position [661, 0]
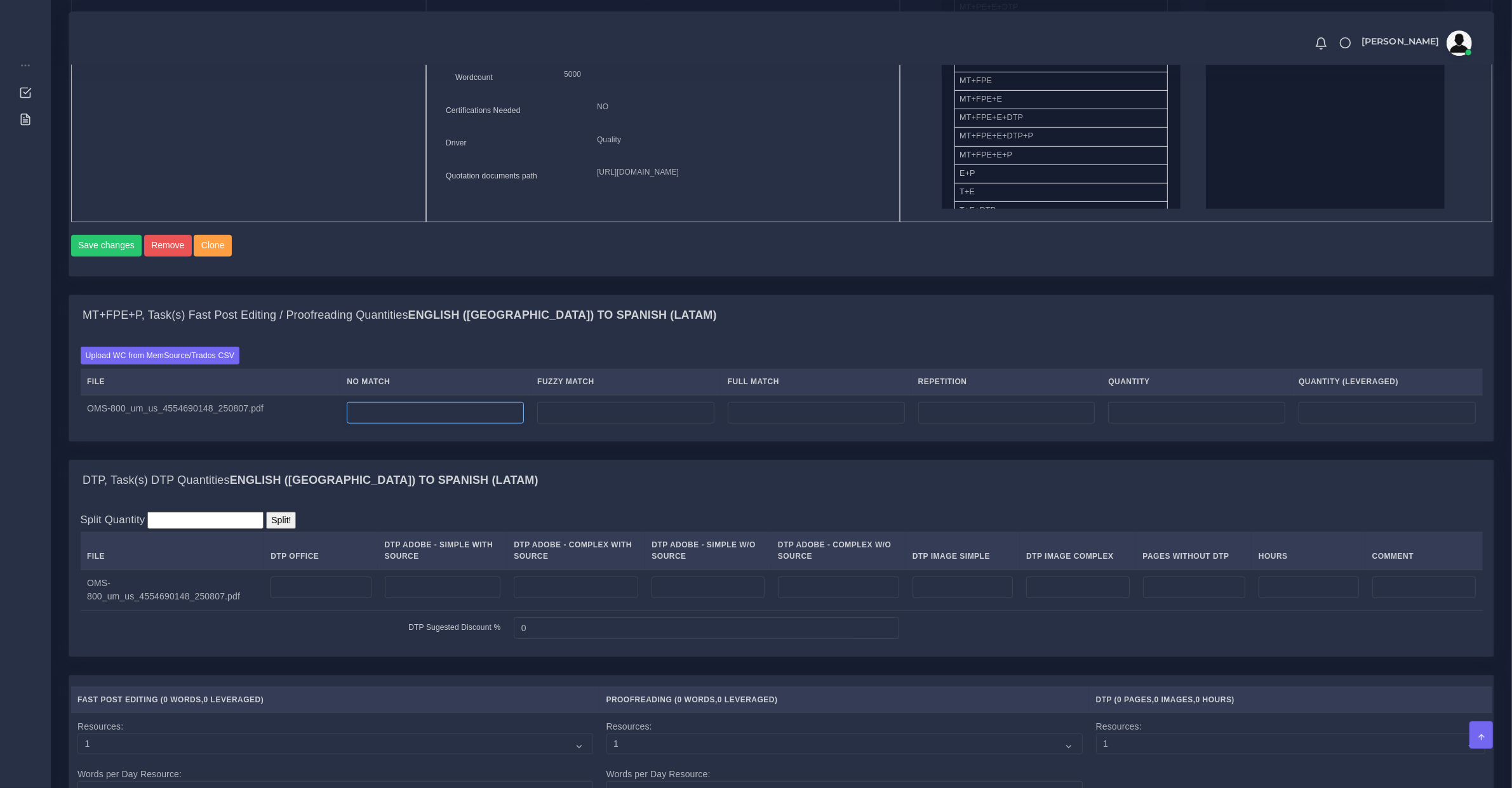
click at [477, 424] on input "number" at bounding box center [435, 412] width 177 height 21
type input "1200"
click at [1296, 611] on td at bounding box center [1308, 590] width 114 height 41
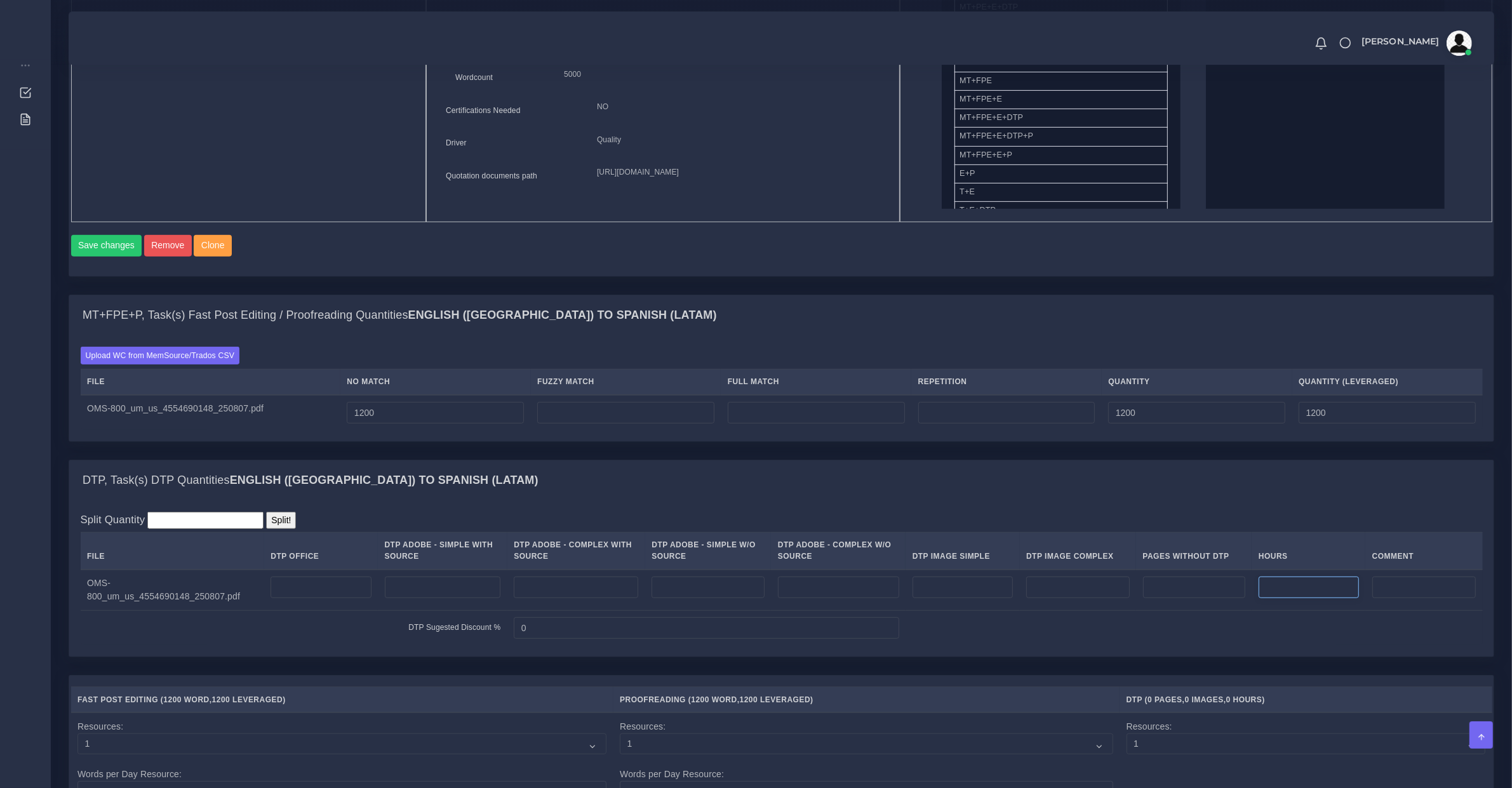
click at [1295, 598] on input "number" at bounding box center [1308, 587] width 100 height 21
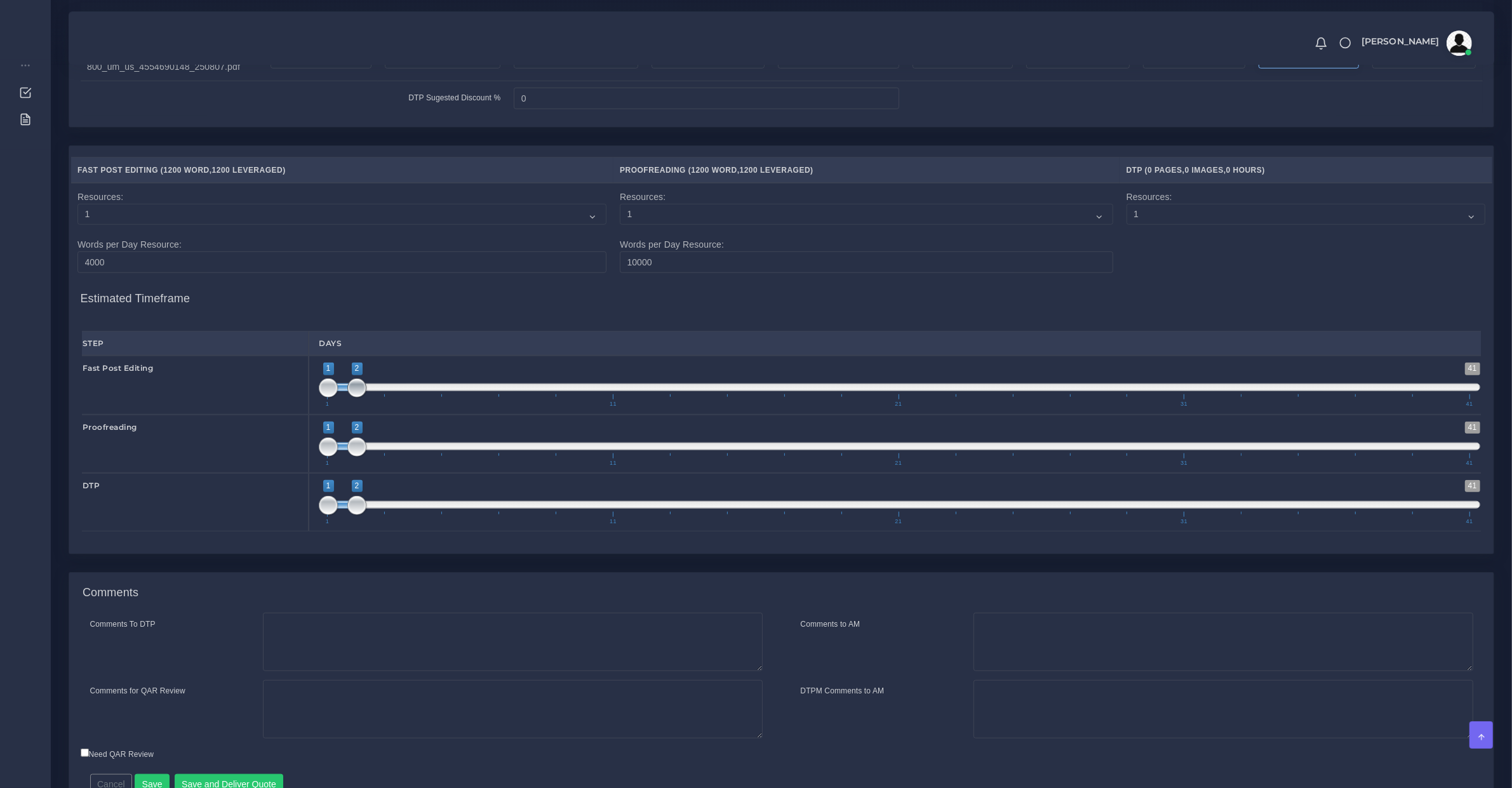
type input "12"
type input "1;3"
drag, startPoint x: 351, startPoint y: 407, endPoint x: 378, endPoint y: 412, distance: 27.5
click at [378, 407] on span "1 41 1 3 1 — 3 1 11 21 31 41" at bounding box center [899, 385] width 1161 height 45
drag, startPoint x: 356, startPoint y: 456, endPoint x: 368, endPoint y: 458, distance: 12.2
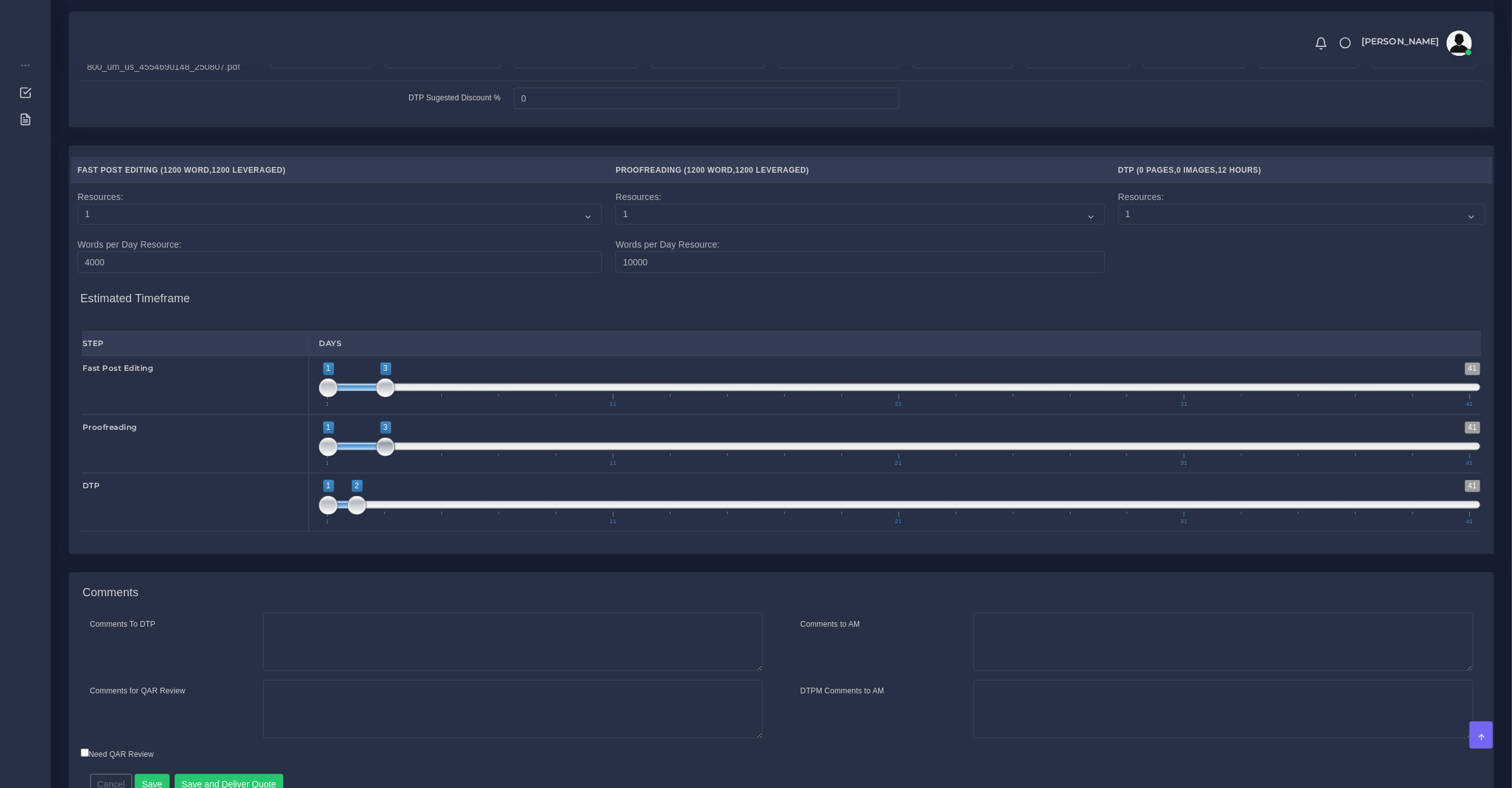
click at [368, 458] on span "1 41 1 3 1 — 3 1 11 21 31 41" at bounding box center [899, 444] width 1161 height 45
type input "4;6"
drag, startPoint x: 354, startPoint y: 462, endPoint x: 429, endPoint y: 456, distance: 75.2
click at [429, 450] on span at bounding box center [442, 447] width 57 height 8
type input "4;5"
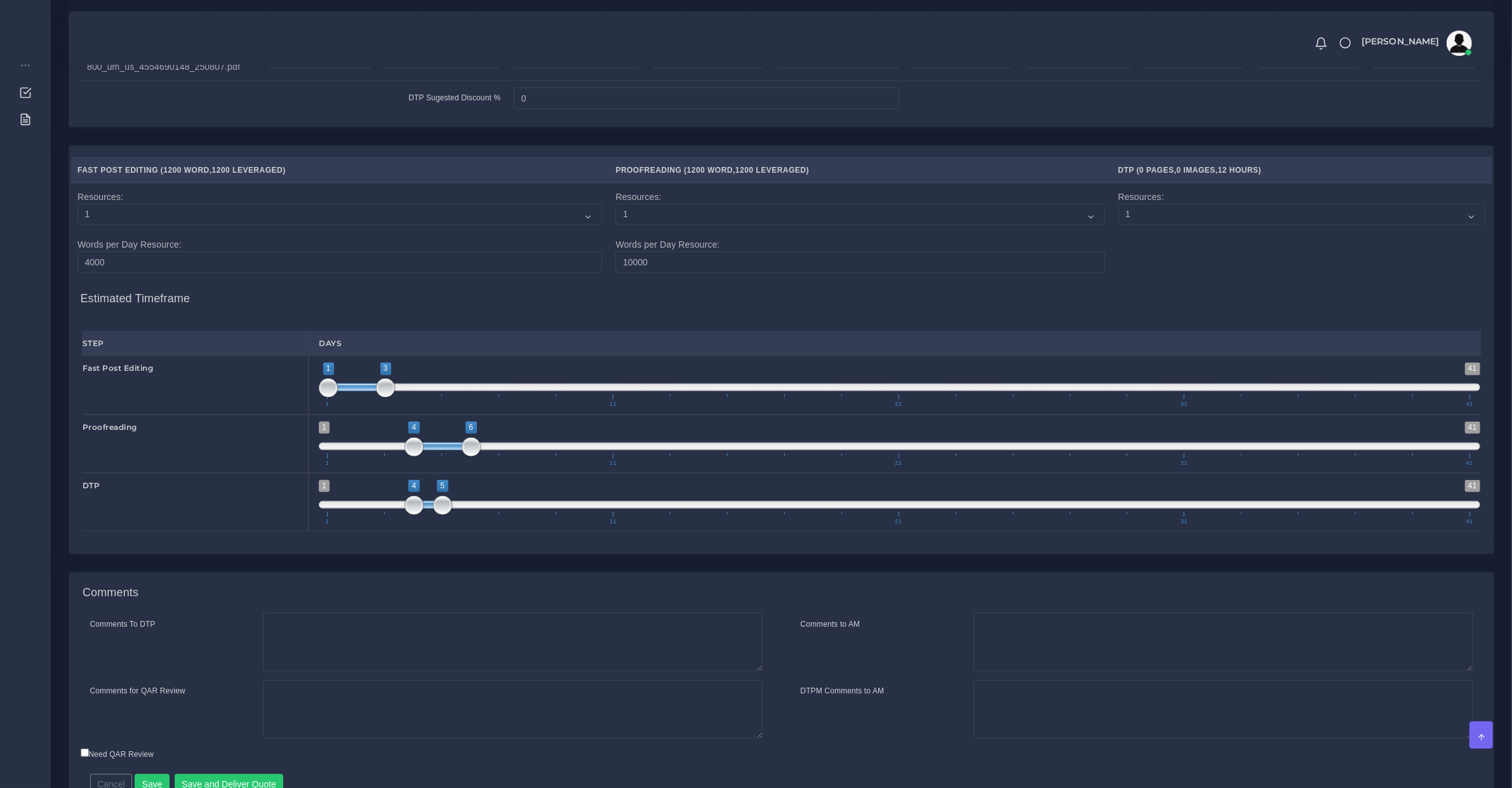
drag, startPoint x: 341, startPoint y: 522, endPoint x: 426, endPoint y: 513, distance: 85.5
click at [426, 513] on span "1 41 4 5 4 — 5 1 11 21 31 41" at bounding box center [899, 502] width 1161 height 45
type input "6;8"
drag, startPoint x: 445, startPoint y: 464, endPoint x: 492, endPoint y: 472, distance: 47.7
click at [492, 466] on span "1 41 6 8 6 — 8 1 11 21 31 41" at bounding box center [899, 444] width 1161 height 45
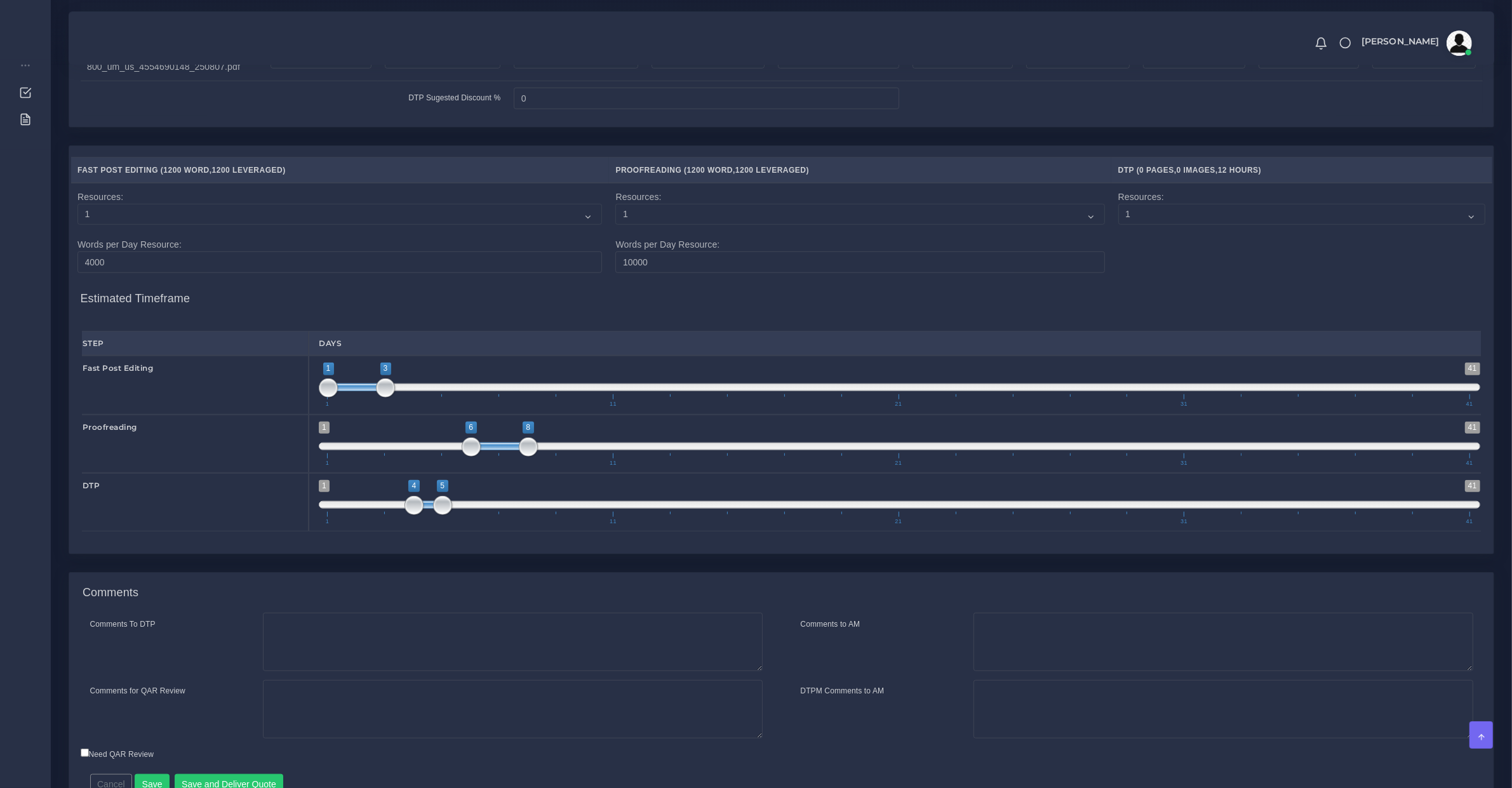
type input "4;6"
drag, startPoint x: 439, startPoint y: 518, endPoint x: 467, endPoint y: 481, distance: 46.4
click at [461, 515] on span "1 41 4 6 4 — 6 1 11 21 31 41" at bounding box center [899, 502] width 1161 height 45
drag, startPoint x: 471, startPoint y: 446, endPoint x: 472, endPoint y: 456, distance: 10.0
click at [480, 451] on span "1 41 6 8 6 — 8 1 11 21 31 41" at bounding box center [899, 444] width 1161 height 45
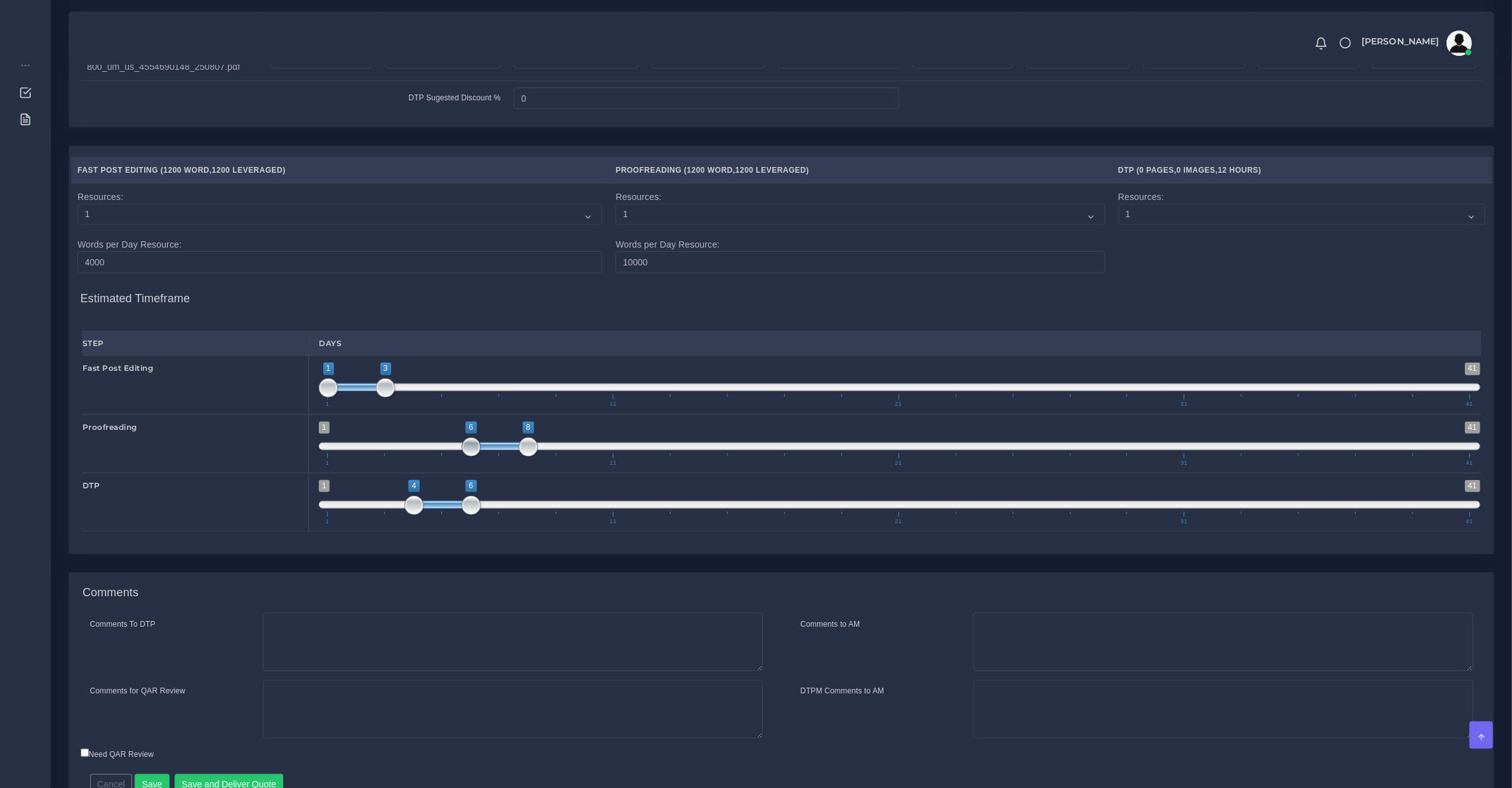
type input "7;8"
drag, startPoint x: 471, startPoint y: 456, endPoint x: 486, endPoint y: 461, distance: 15.8
click at [486, 461] on span "1 41 7 8 7 — 8 1 11 21 31 41" at bounding box center [899, 444] width 1161 height 45
click at [263, 714] on textarea "Comments for QAR Review" at bounding box center [513, 709] width 500 height 58
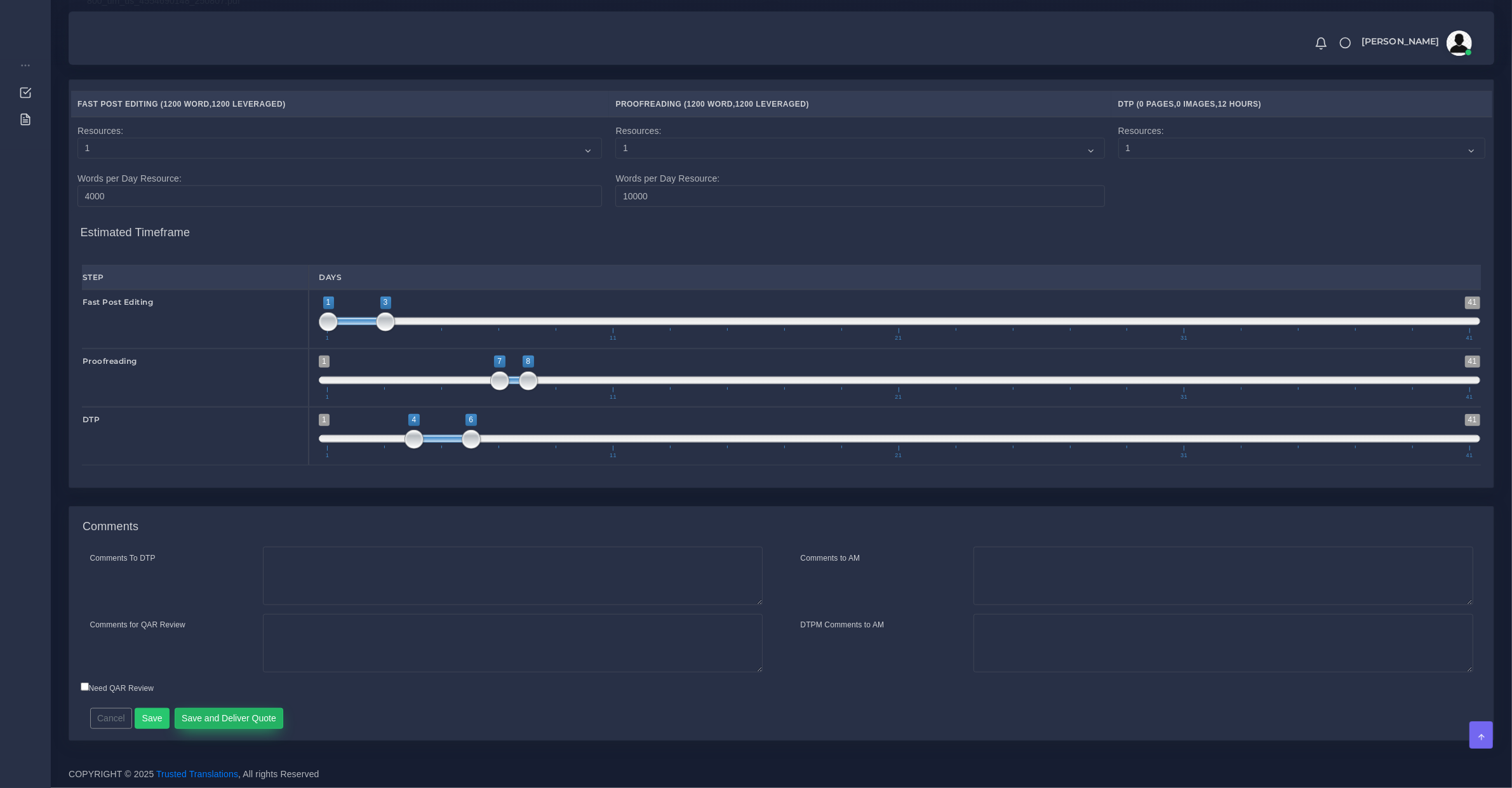
click at [262, 716] on button "Save and Deliver Quote" at bounding box center [229, 719] width 109 height 21
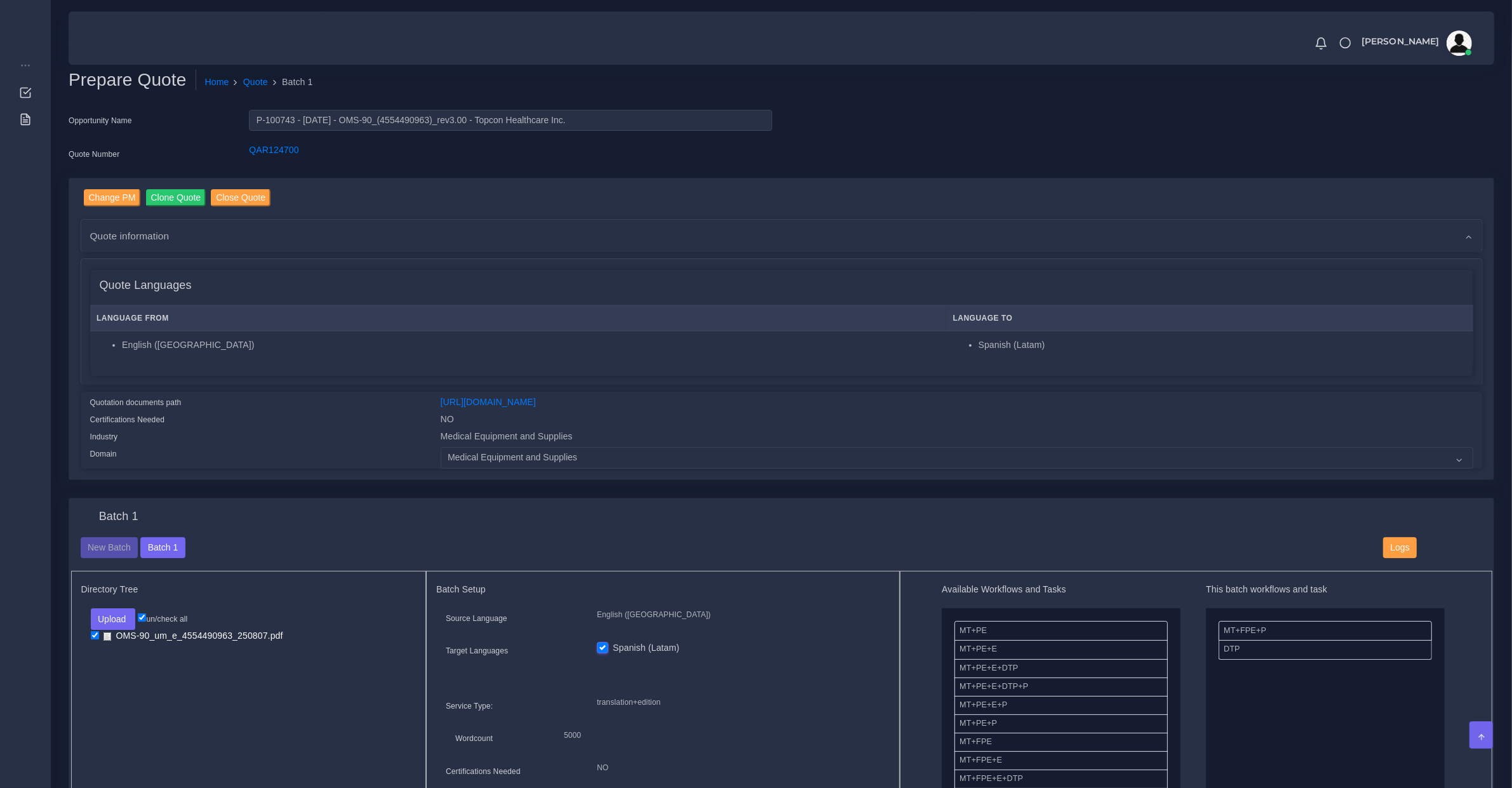
scroll to position [529, 0]
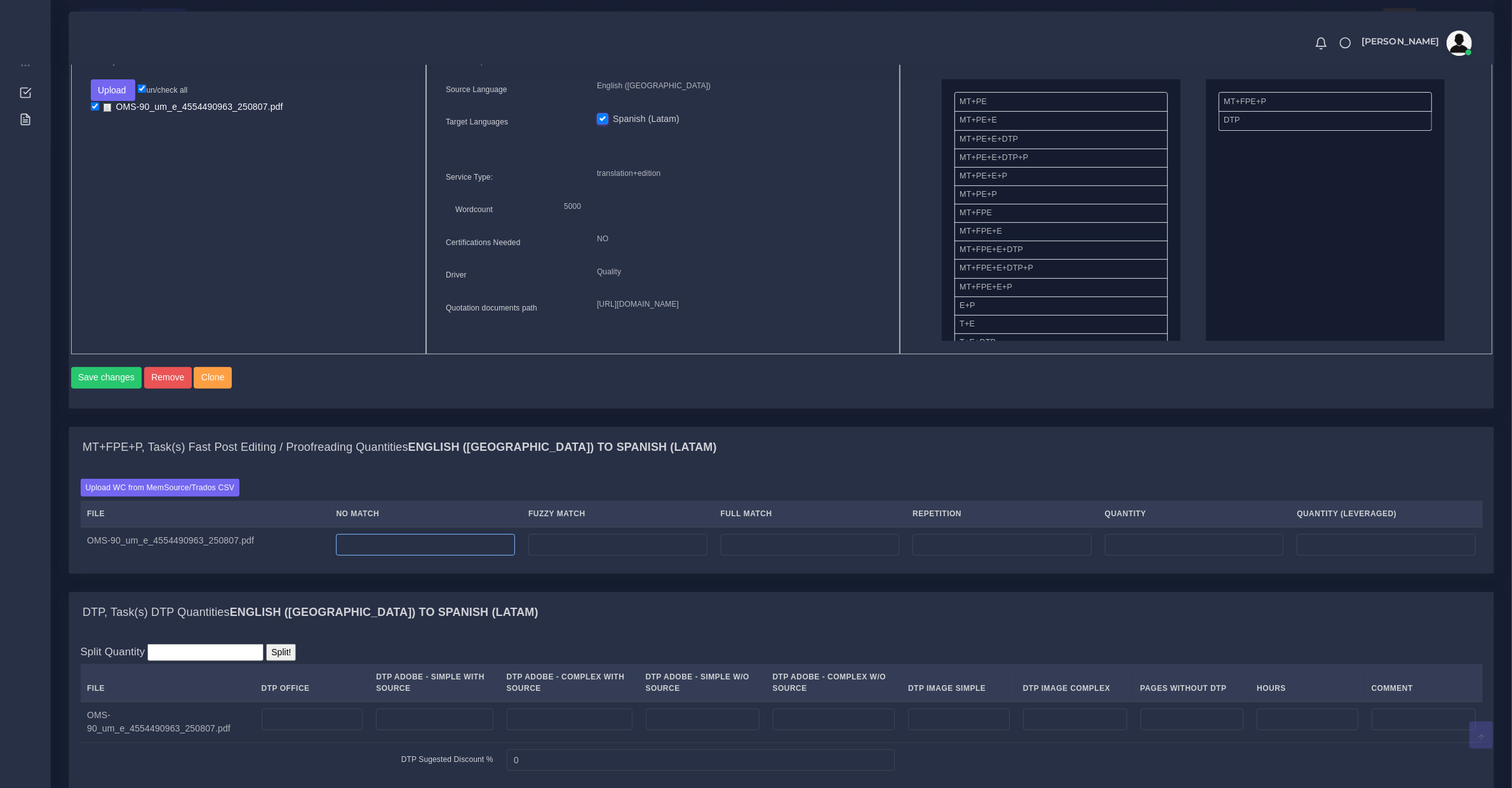
click at [449, 547] on input "number" at bounding box center [425, 545] width 179 height 21
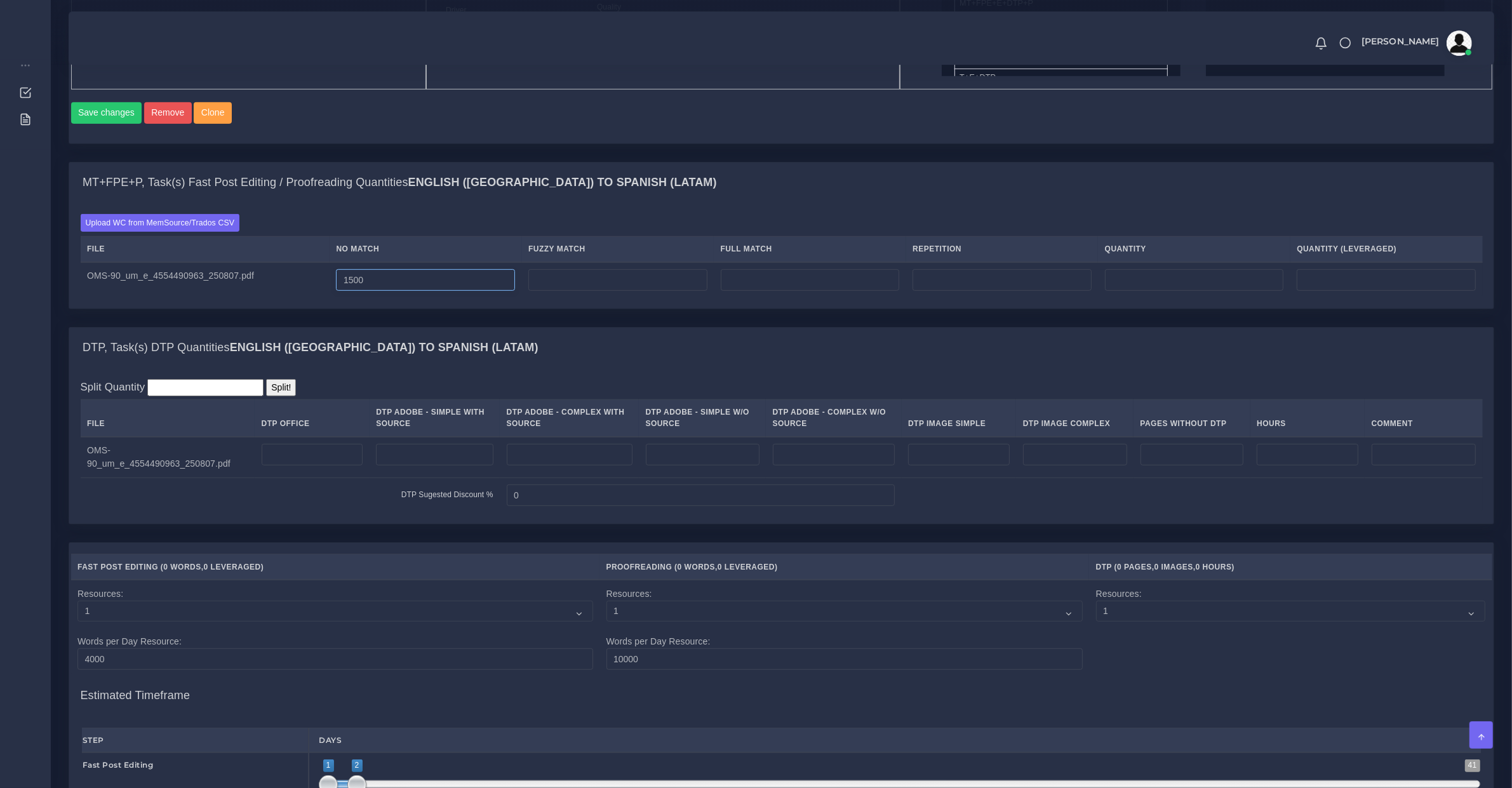
type input "1500"
click at [1276, 466] on input "number" at bounding box center [1307, 454] width 101 height 21
type input "12"
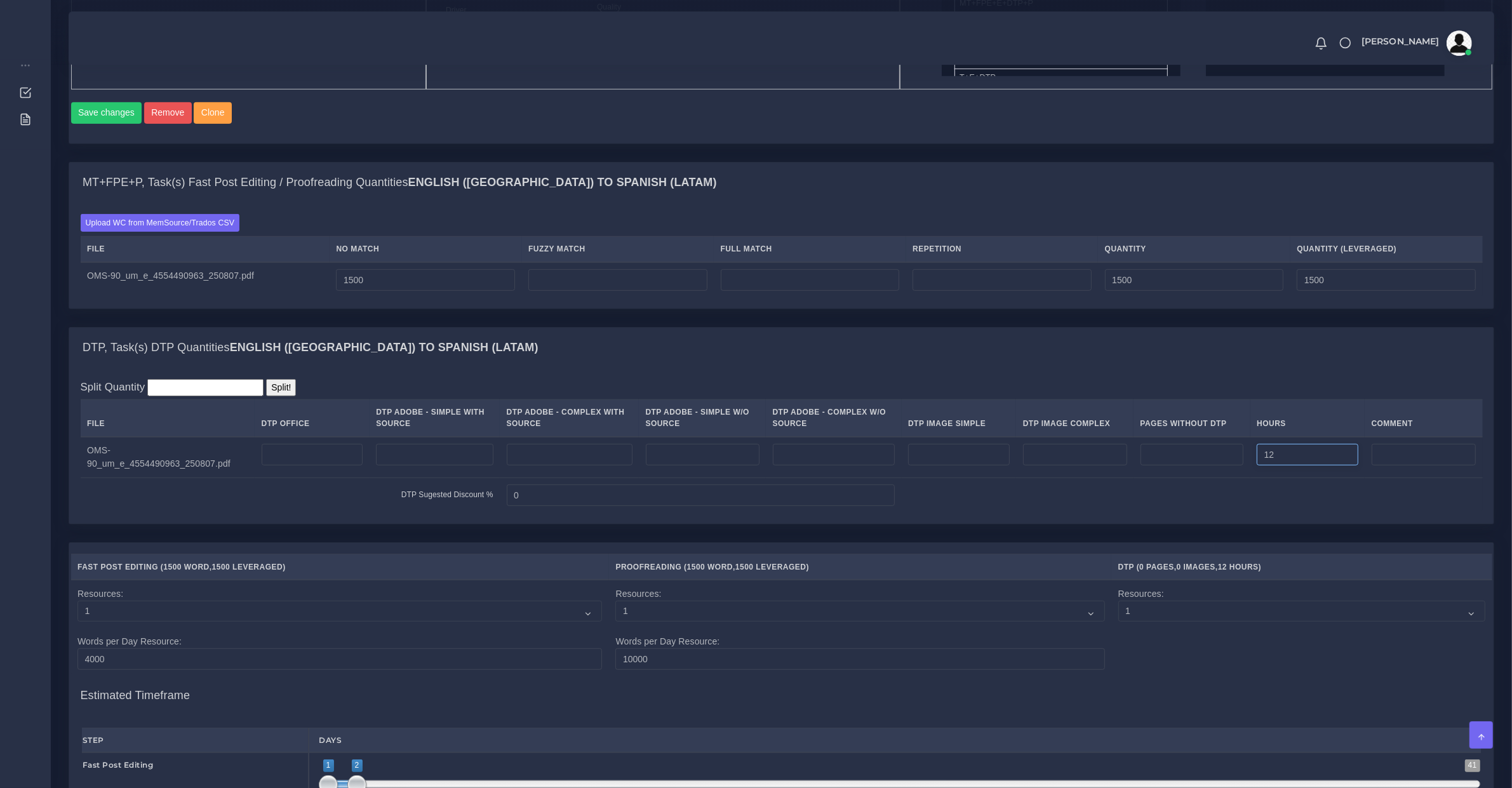
scroll to position [1271, 0]
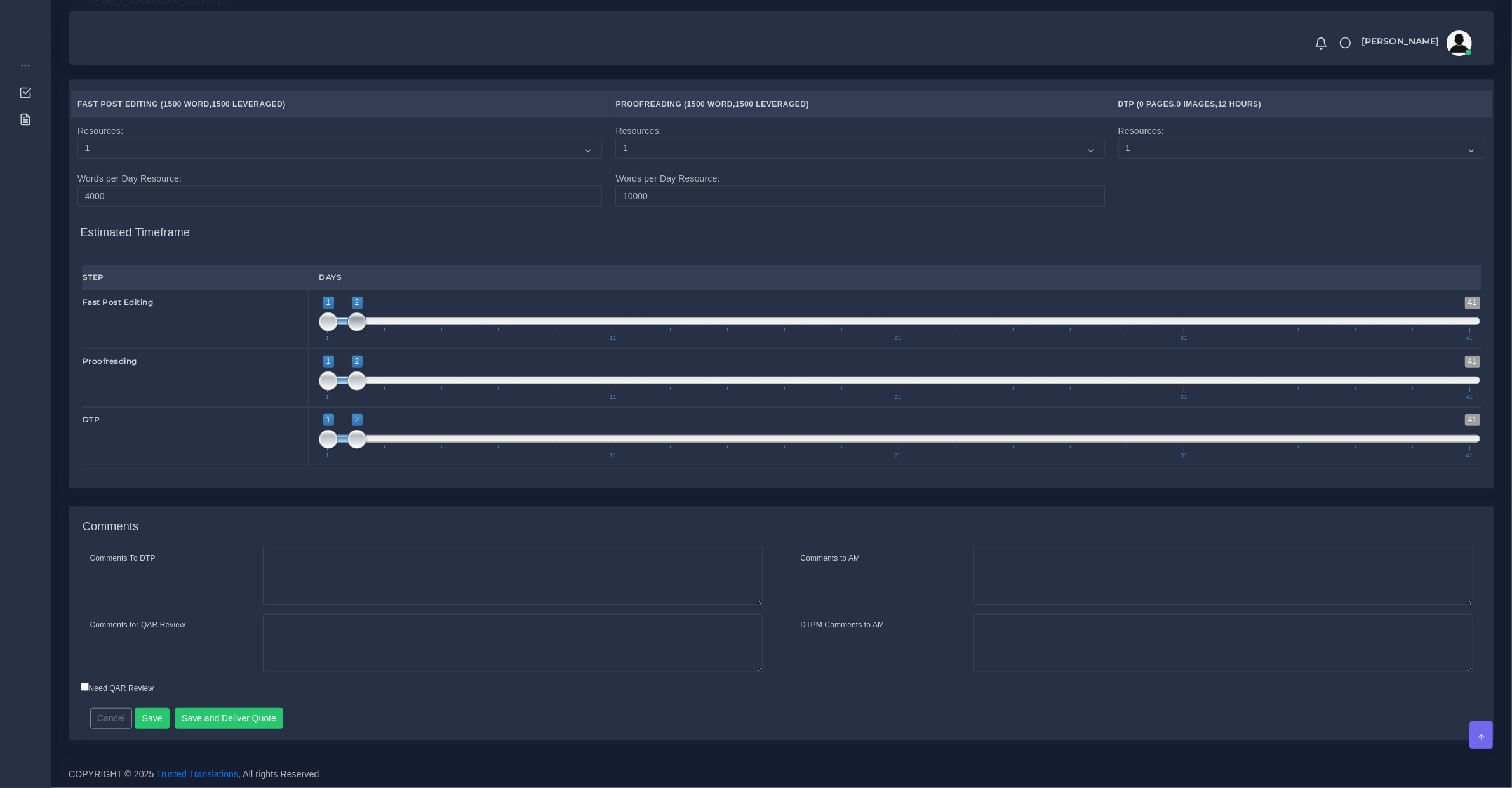
type input "1;3"
drag, startPoint x: 363, startPoint y: 317, endPoint x: 388, endPoint y: 334, distance: 30.2
click at [388, 329] on span at bounding box center [385, 322] width 19 height 19
drag, startPoint x: 350, startPoint y: 379, endPoint x: 359, endPoint y: 400, distance: 22.8
click at [369, 382] on span "1 41 1 3 1 — 3 1 11 21 31 41" at bounding box center [899, 378] width 1161 height 45
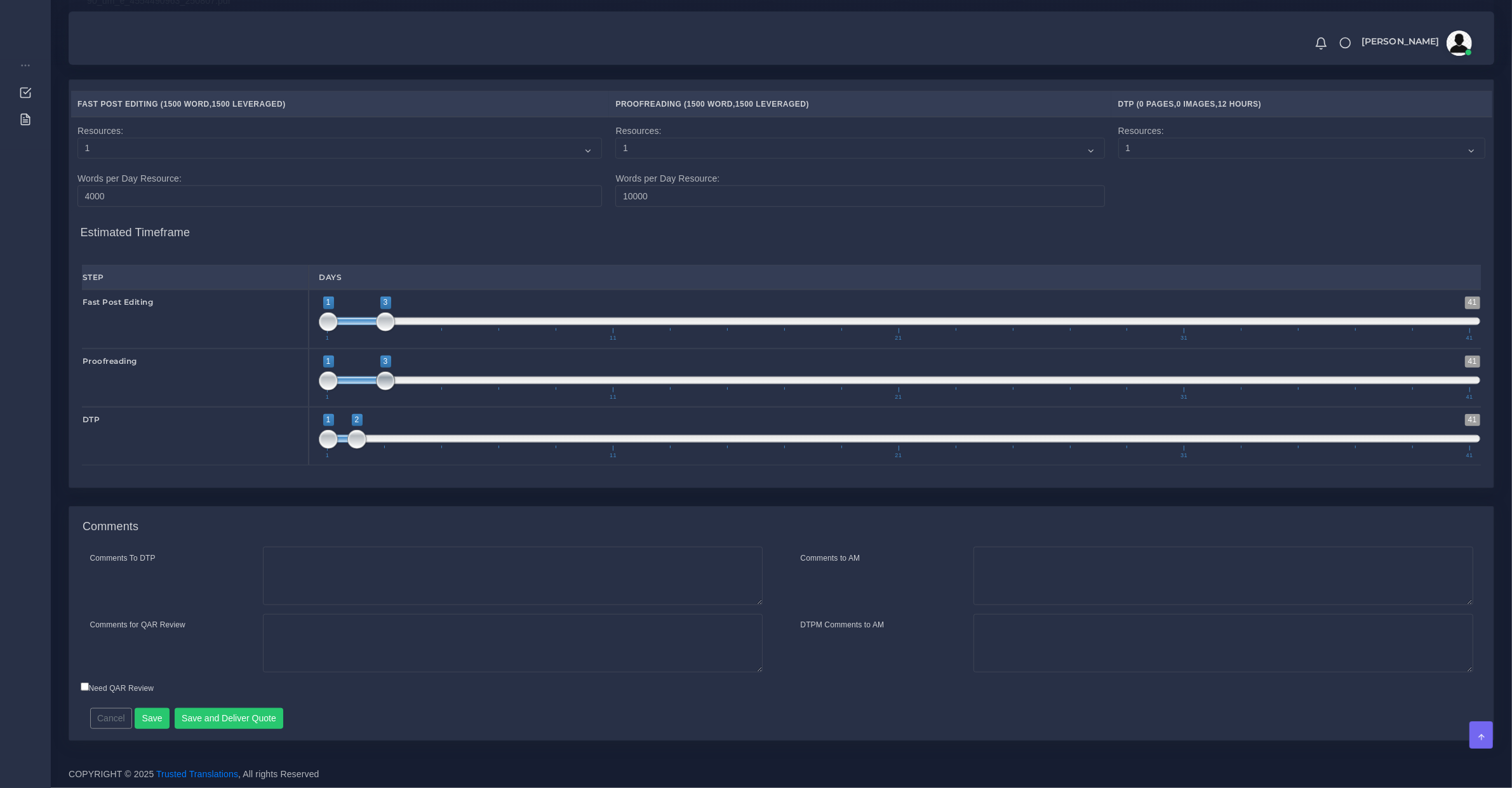
type input "1;2"
drag, startPoint x: 378, startPoint y: 378, endPoint x: 361, endPoint y: 378, distance: 17.0
click at [376, 378] on span at bounding box center [385, 381] width 19 height 19
click at [360, 425] on span "2" at bounding box center [357, 420] width 11 height 12
click at [356, 430] on span at bounding box center [356, 439] width 19 height 19
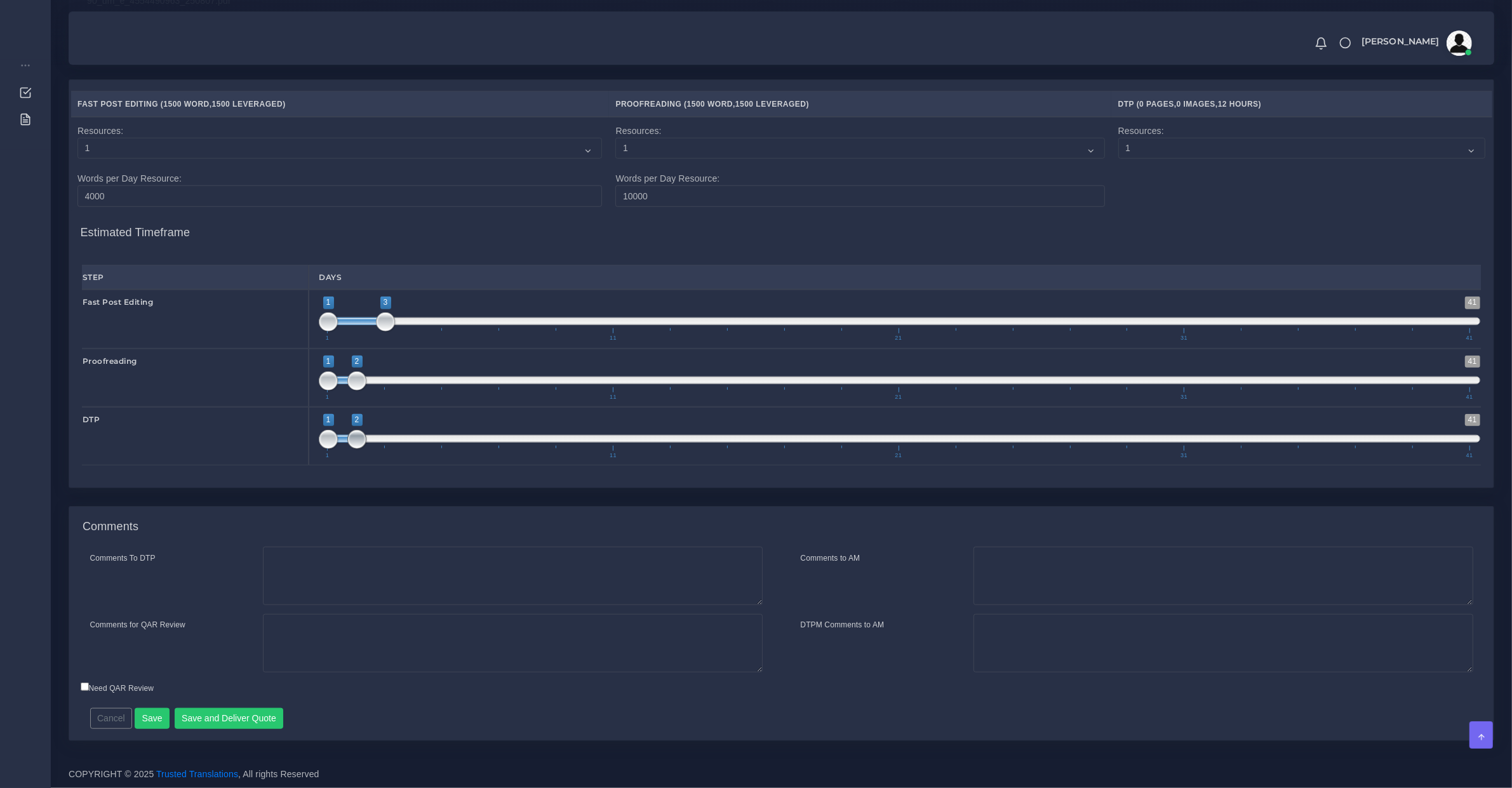
click at [367, 439] on span "1 41 1 2 1 — 2 1 11 21 31 41" at bounding box center [899, 436] width 1161 height 45
drag, startPoint x: 353, startPoint y: 435, endPoint x: 425, endPoint y: 440, distance: 72.2
click at [425, 440] on span at bounding box center [428, 439] width 86 height 8
type input "4;6"
type input "7;8"
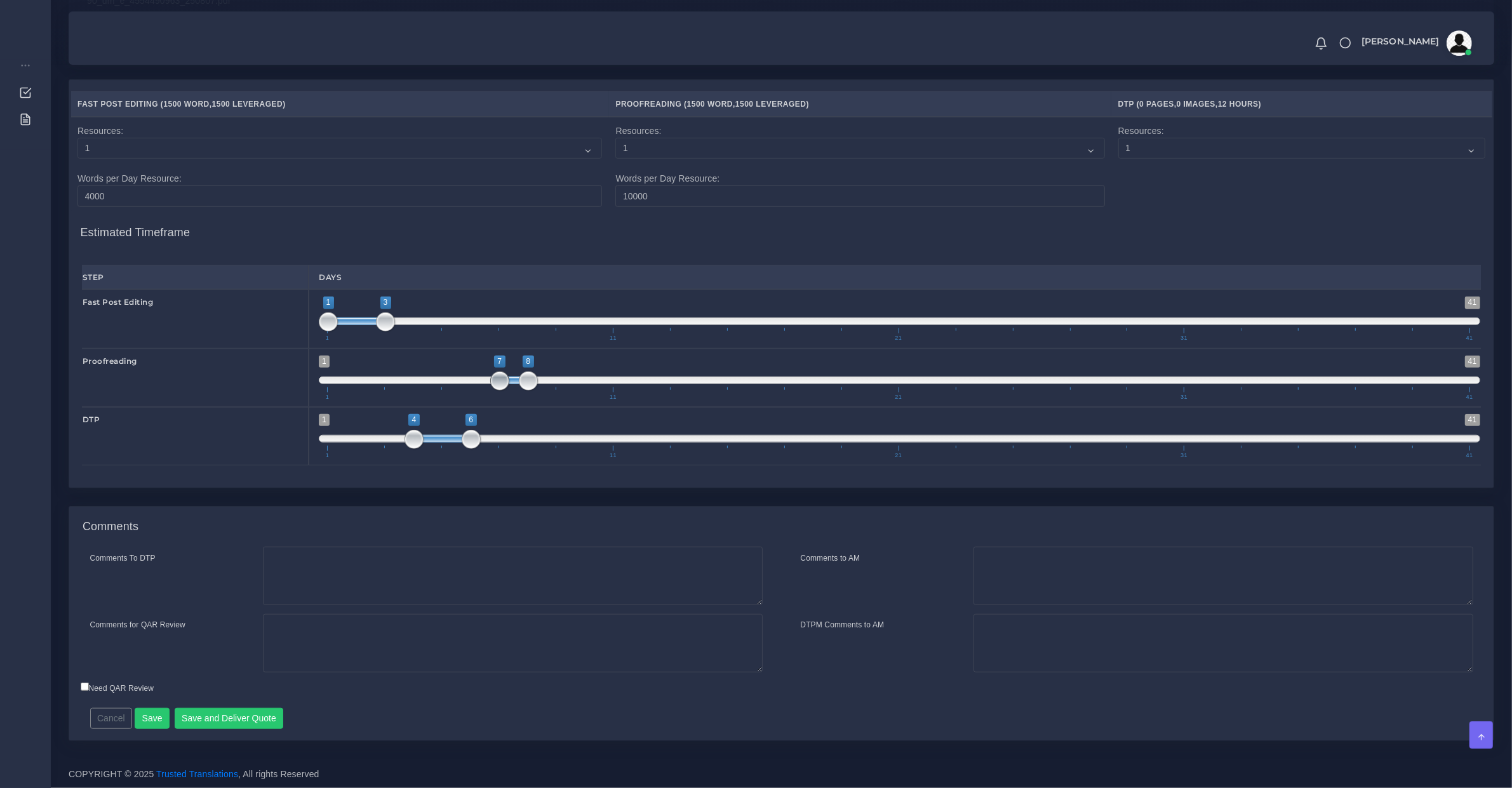
drag, startPoint x: 340, startPoint y: 378, endPoint x: 503, endPoint y: 381, distance: 163.0
click at [503, 381] on span "1 41 7 8 7 — 8 1 11 21 31 41" at bounding box center [899, 378] width 1161 height 45
click at [262, 714] on button "Save and Deliver Quote" at bounding box center [229, 719] width 109 height 21
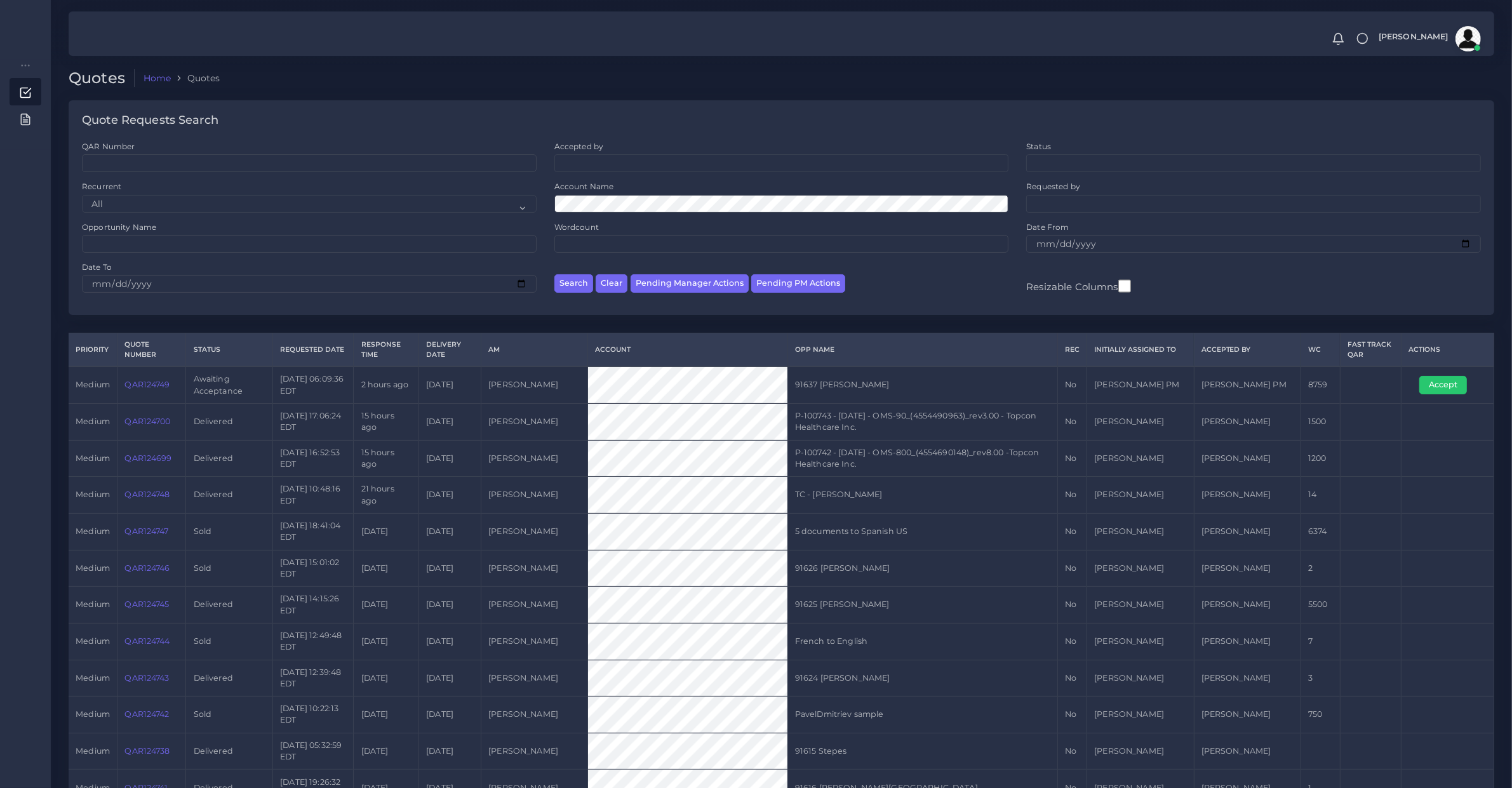
scroll to position [529, 0]
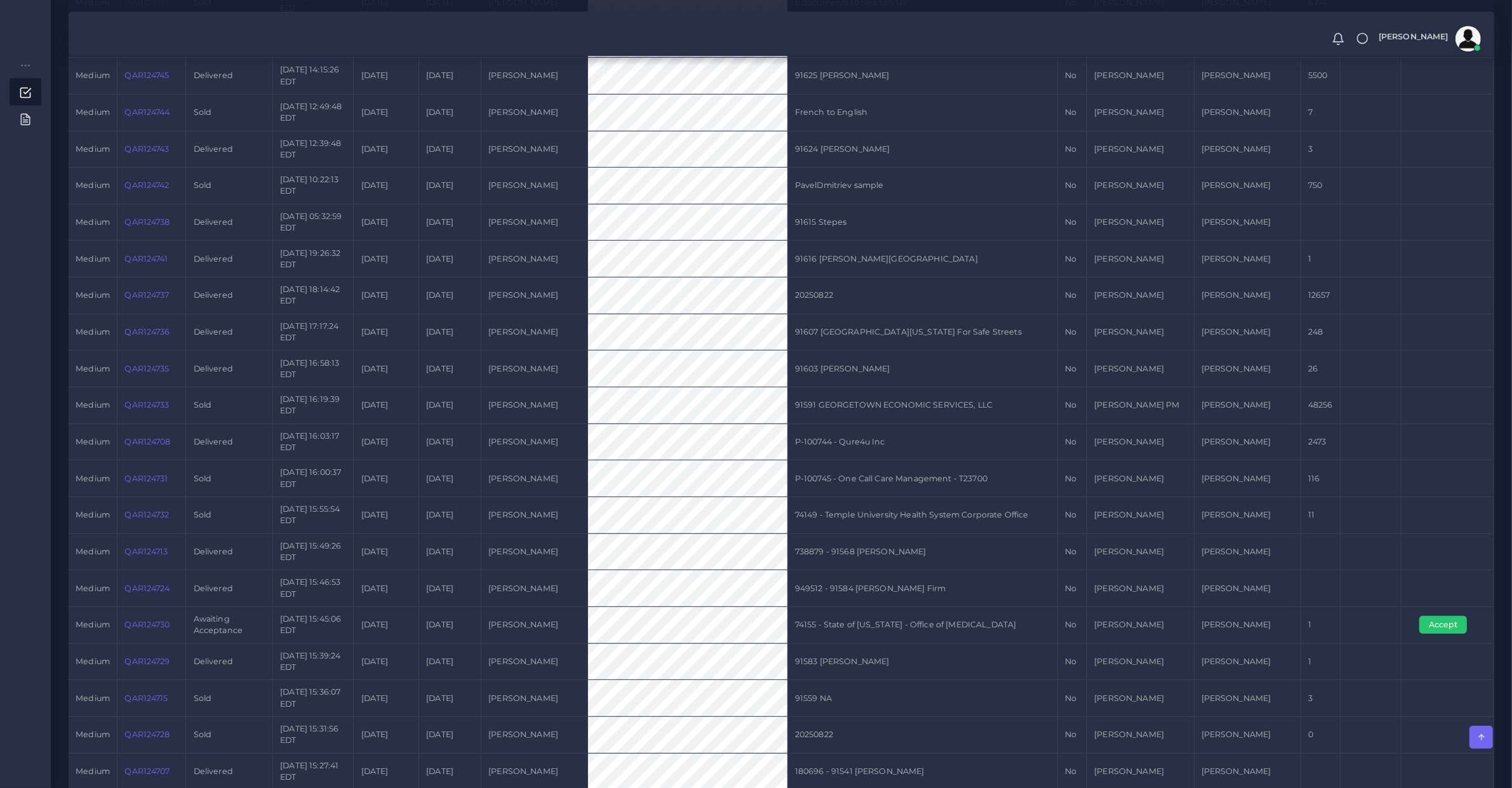
click at [826, 572] on td "949512 - 91584 [PERSON_NAME] Firm" at bounding box center [922, 589] width 270 height 37
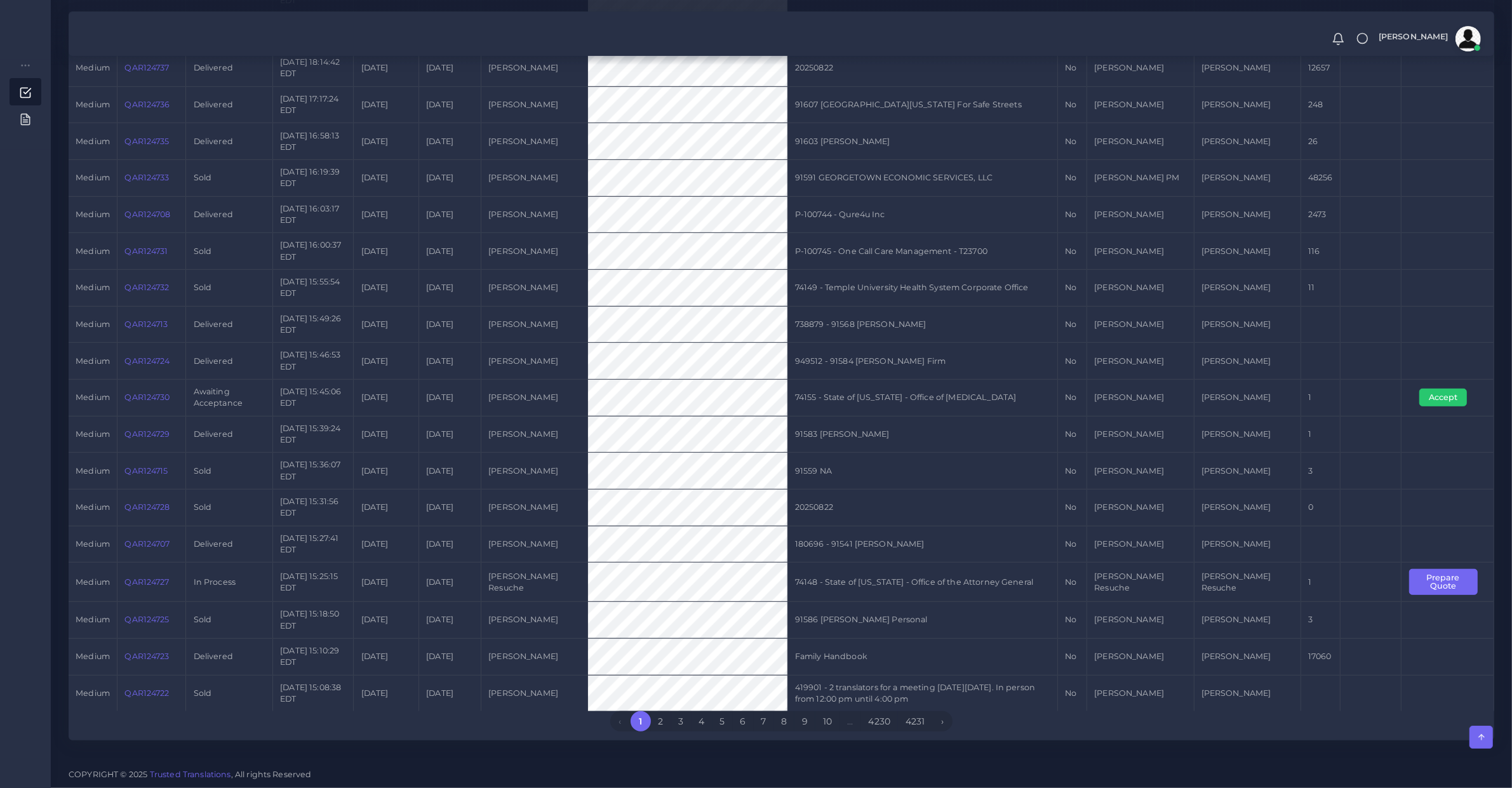
click at [147, 655] on link "QAR124723" at bounding box center [146, 656] width 45 height 9
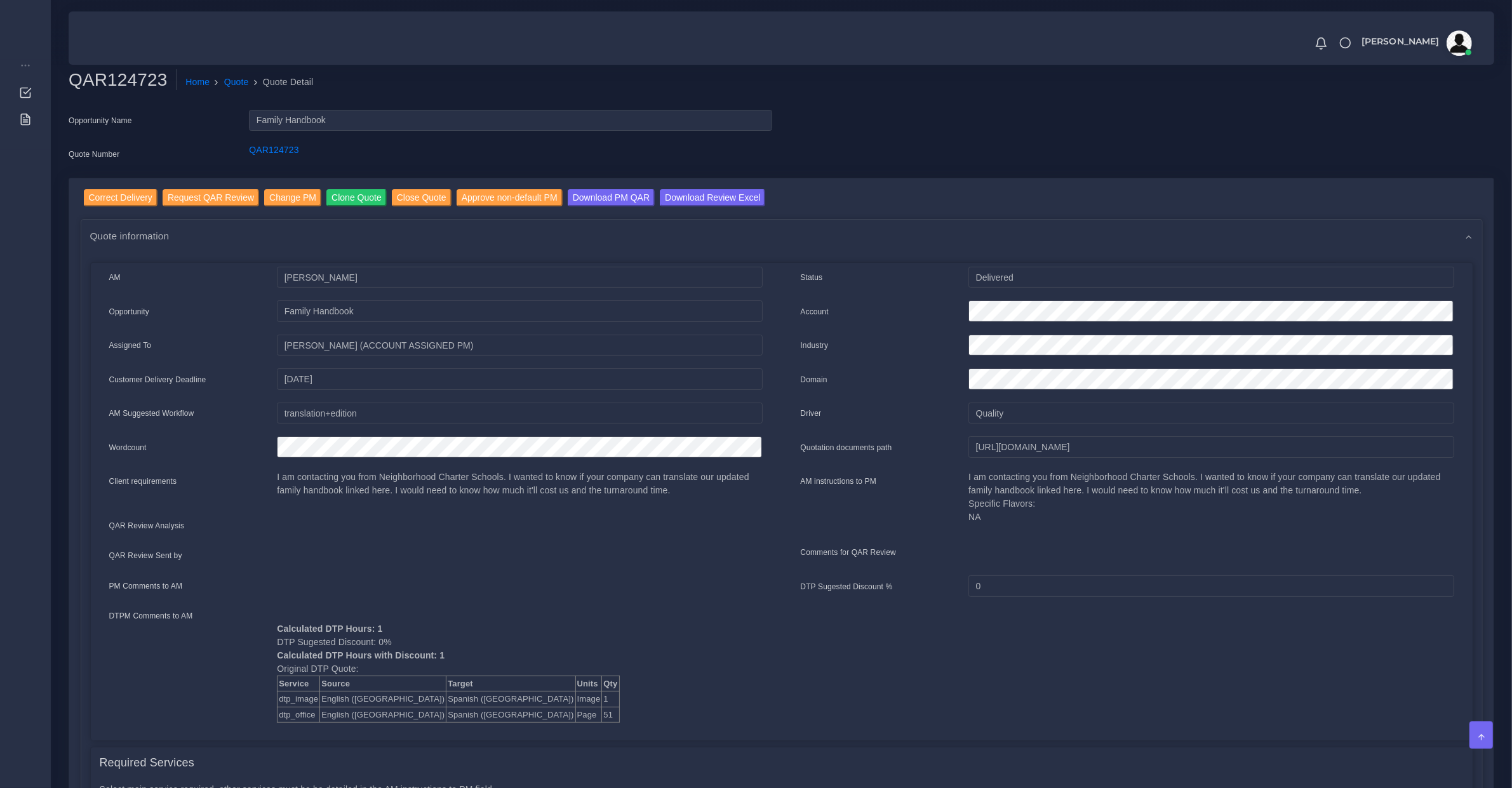
scroll to position [529, 0]
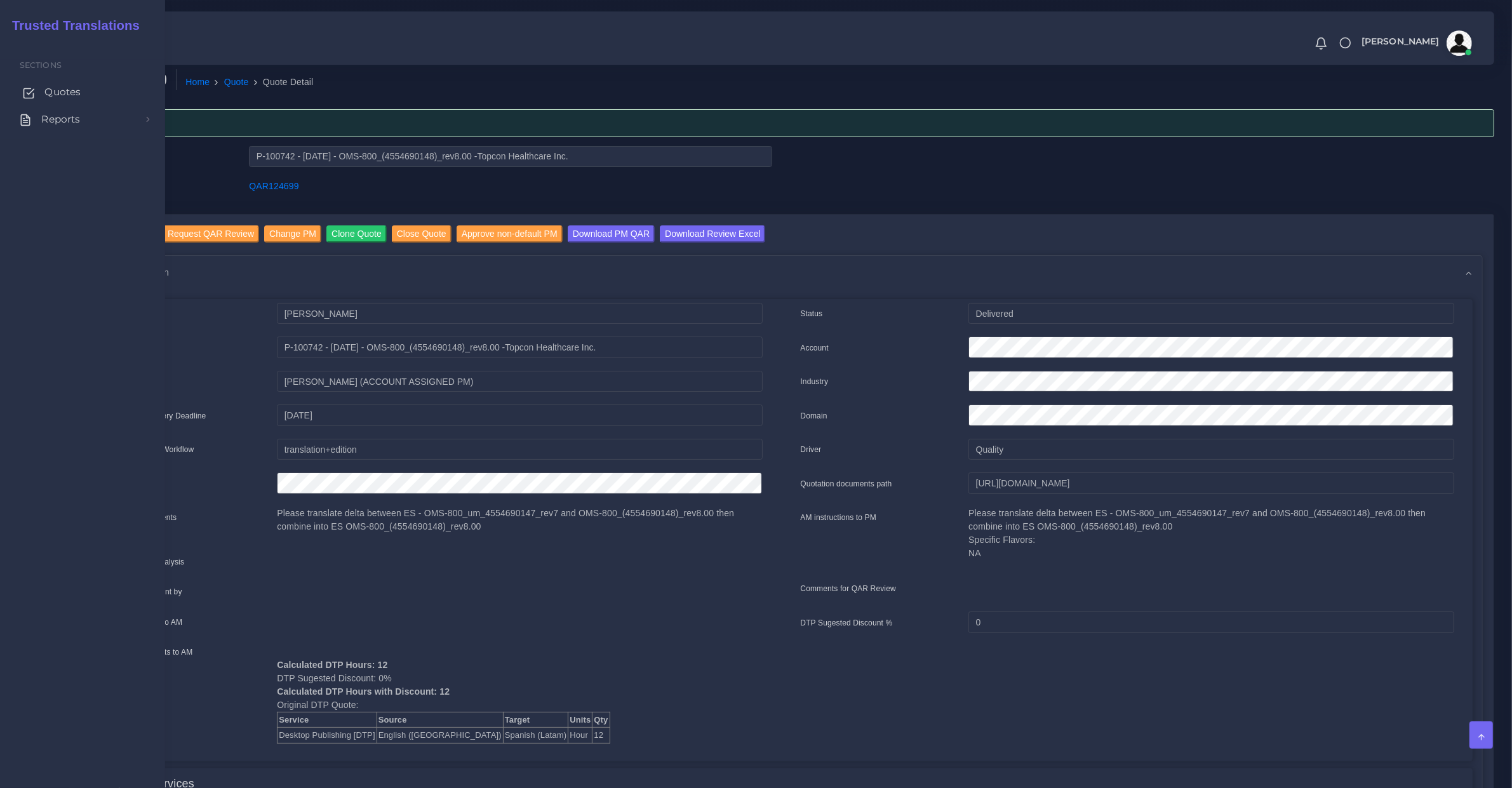
click at [48, 99] on link "Quotes" at bounding box center [82, 92] width 146 height 27
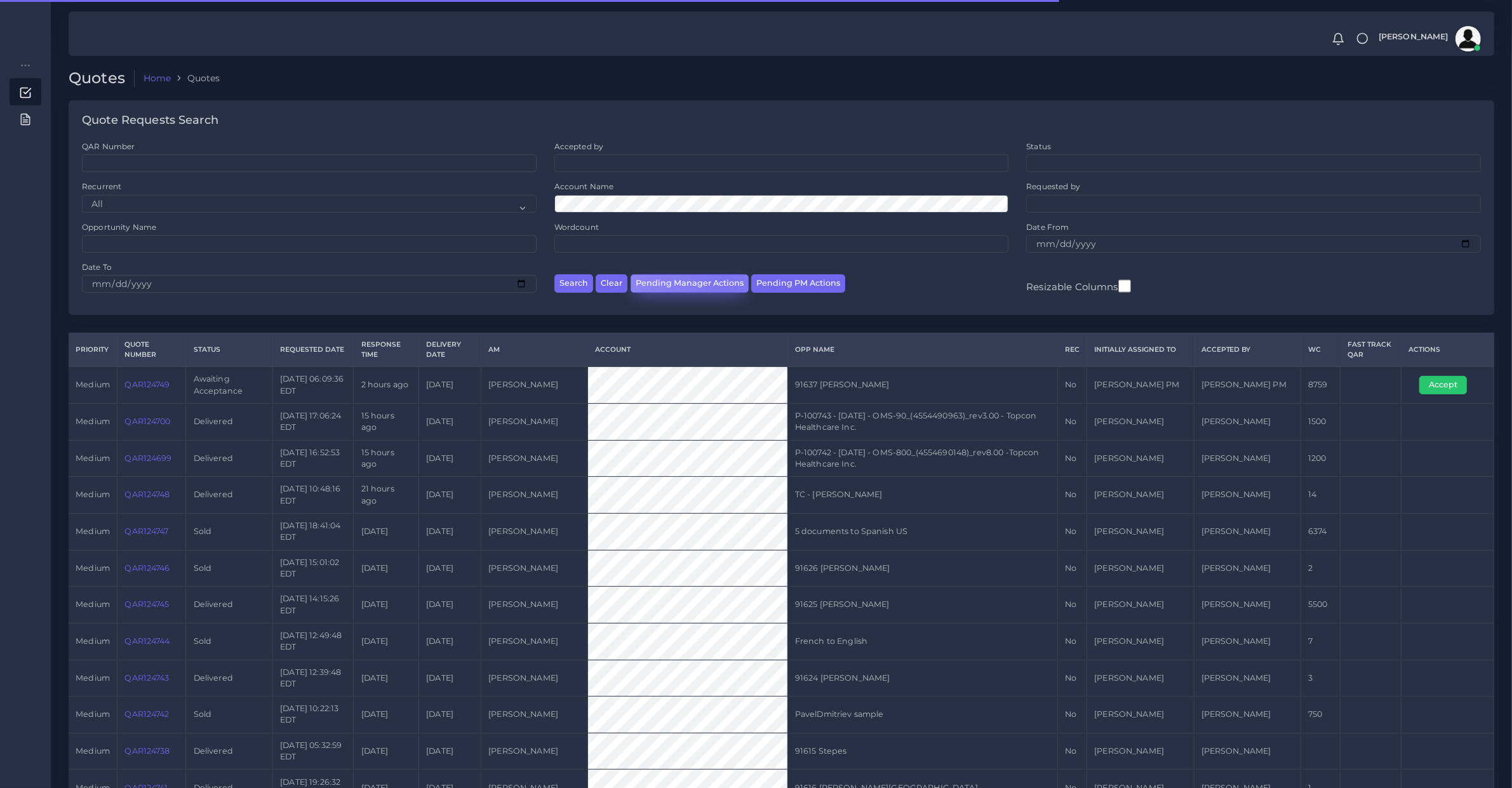
click at [724, 283] on button "Pending Manager Actions" at bounding box center [689, 283] width 118 height 18
select select "awaiting_manager_initial_review"
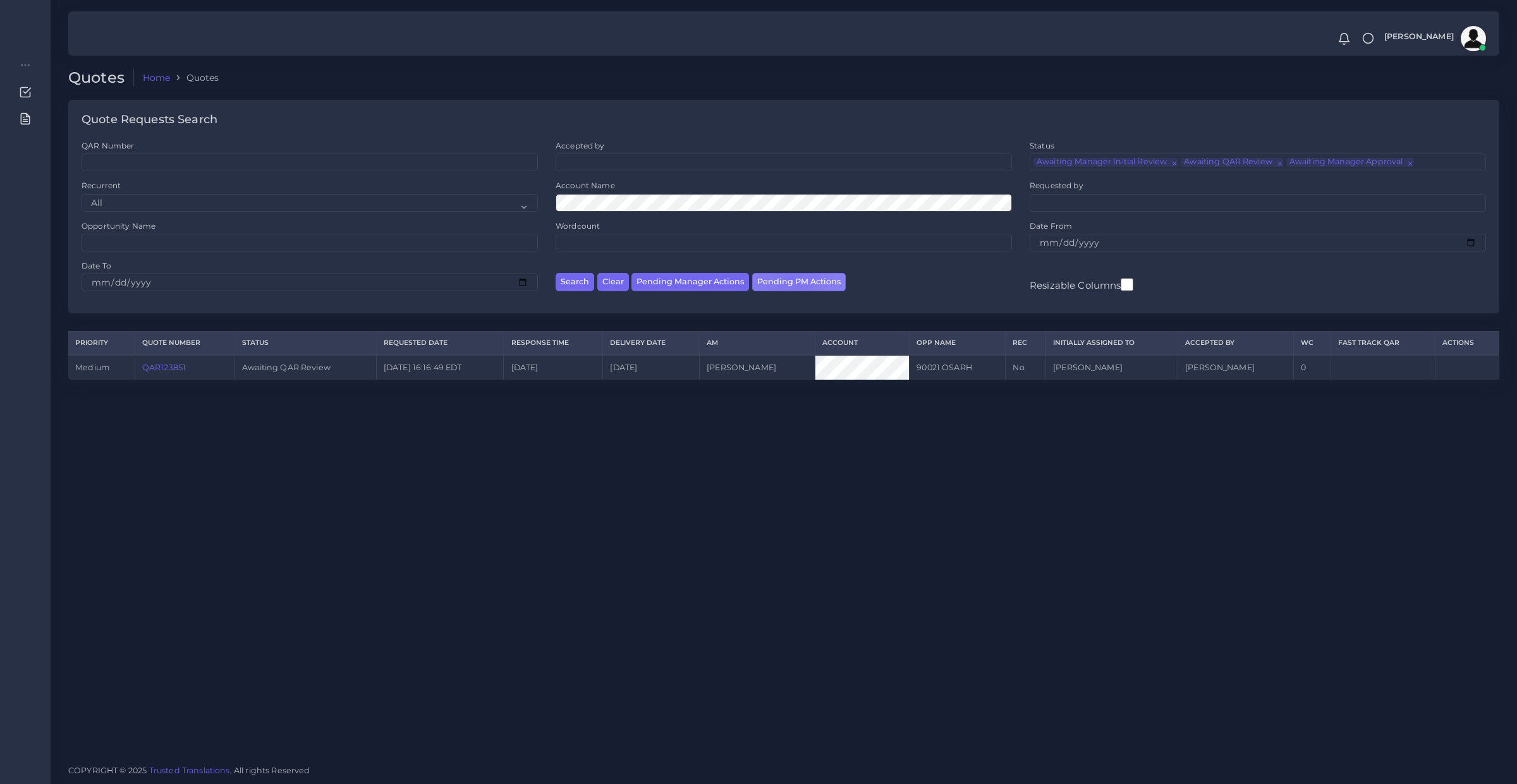
click at [787, 279] on button "Pending PM Actions" at bounding box center [799, 282] width 93 height 18
select select "awaiting_acceptance"
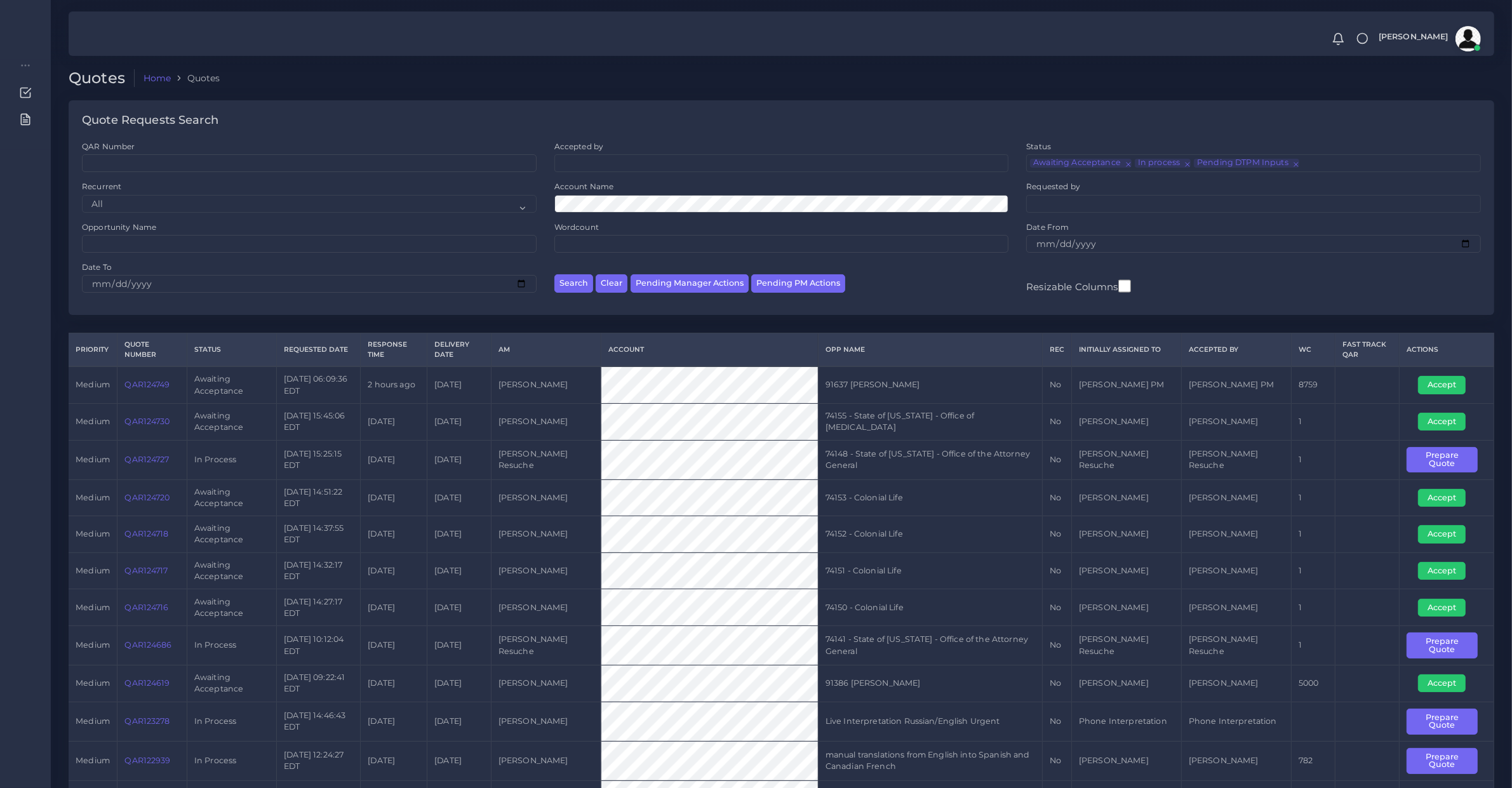
click at [613, 194] on div "Account Name" at bounding box center [782, 197] width 455 height 31
click at [554, 274] on button "Search" at bounding box center [574, 283] width 39 height 18
